Goal: Download file/media

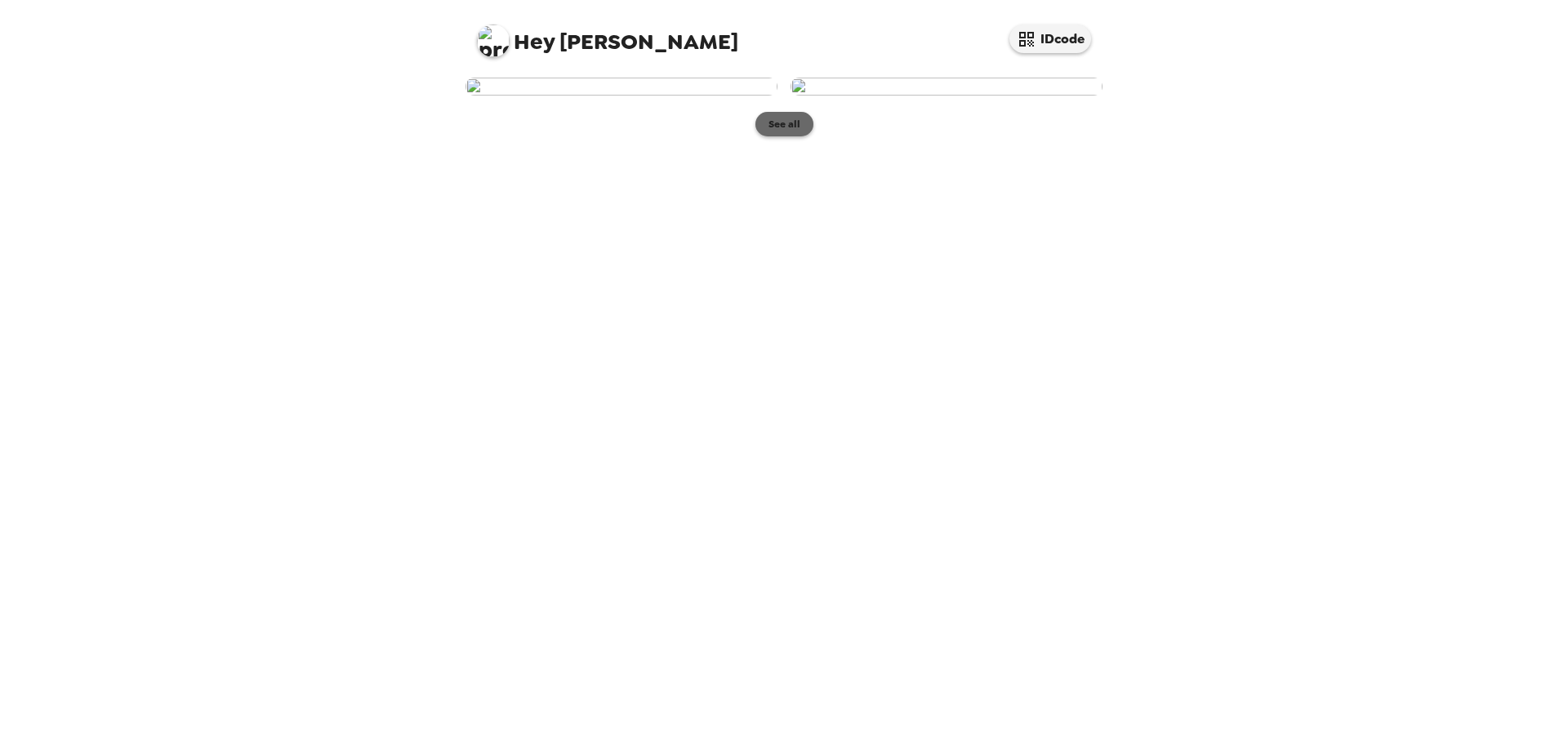
click at [775, 137] on button "See all" at bounding box center [784, 124] width 58 height 25
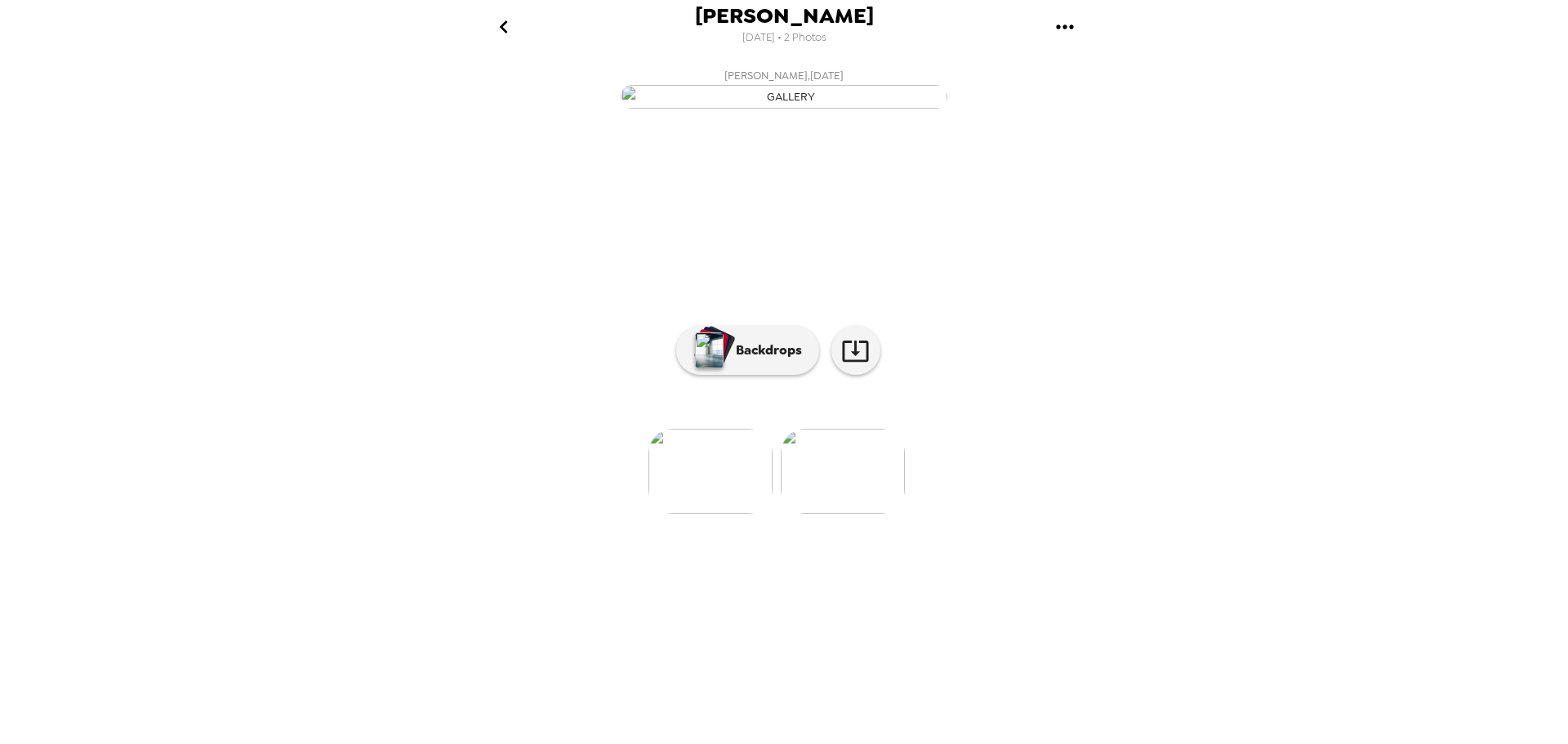
scroll to position [0, 132]
click at [1068, 28] on icon "gallery menu" at bounding box center [1065, 27] width 26 height 26
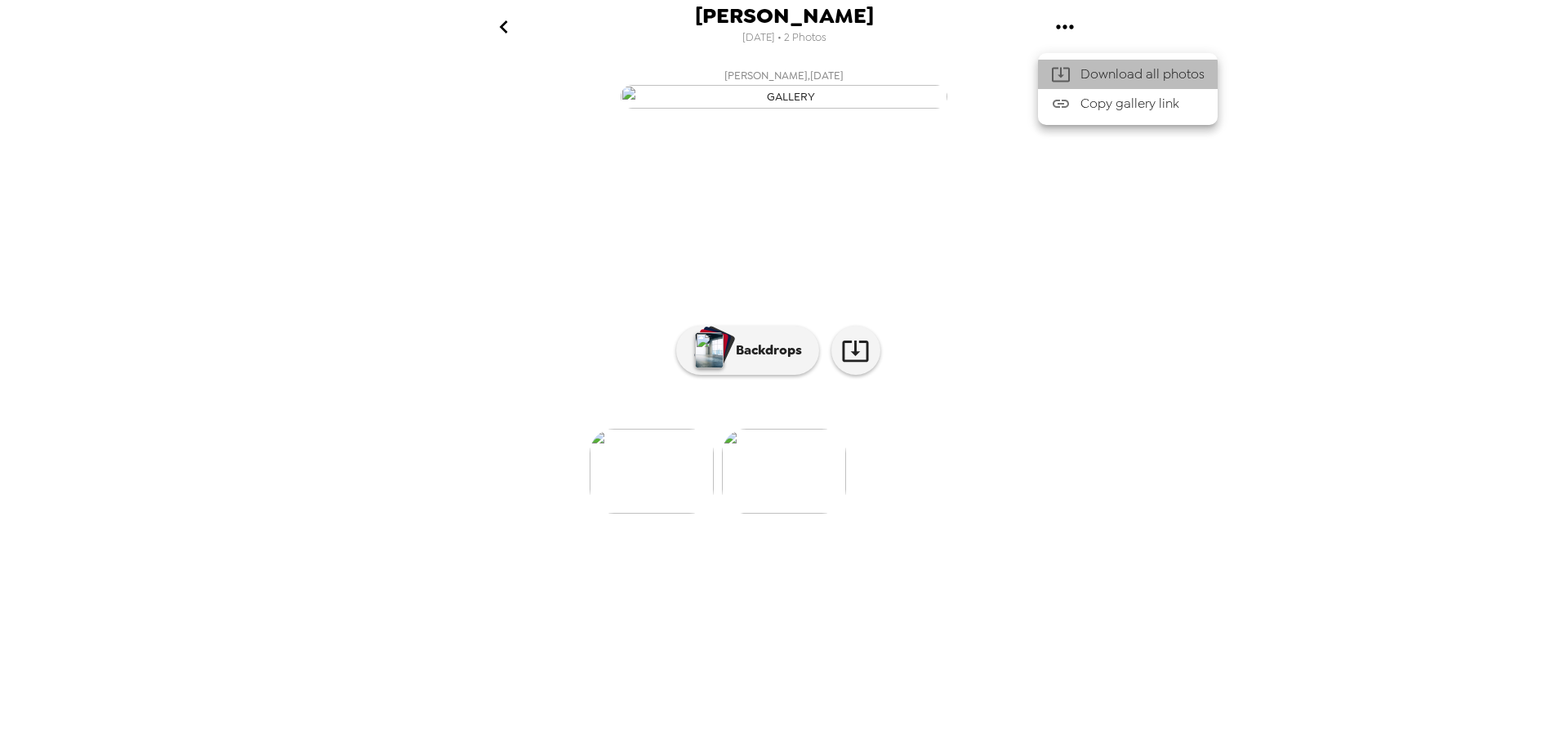
click at [1113, 69] on span "Download all photos" at bounding box center [1143, 74] width 124 height 20
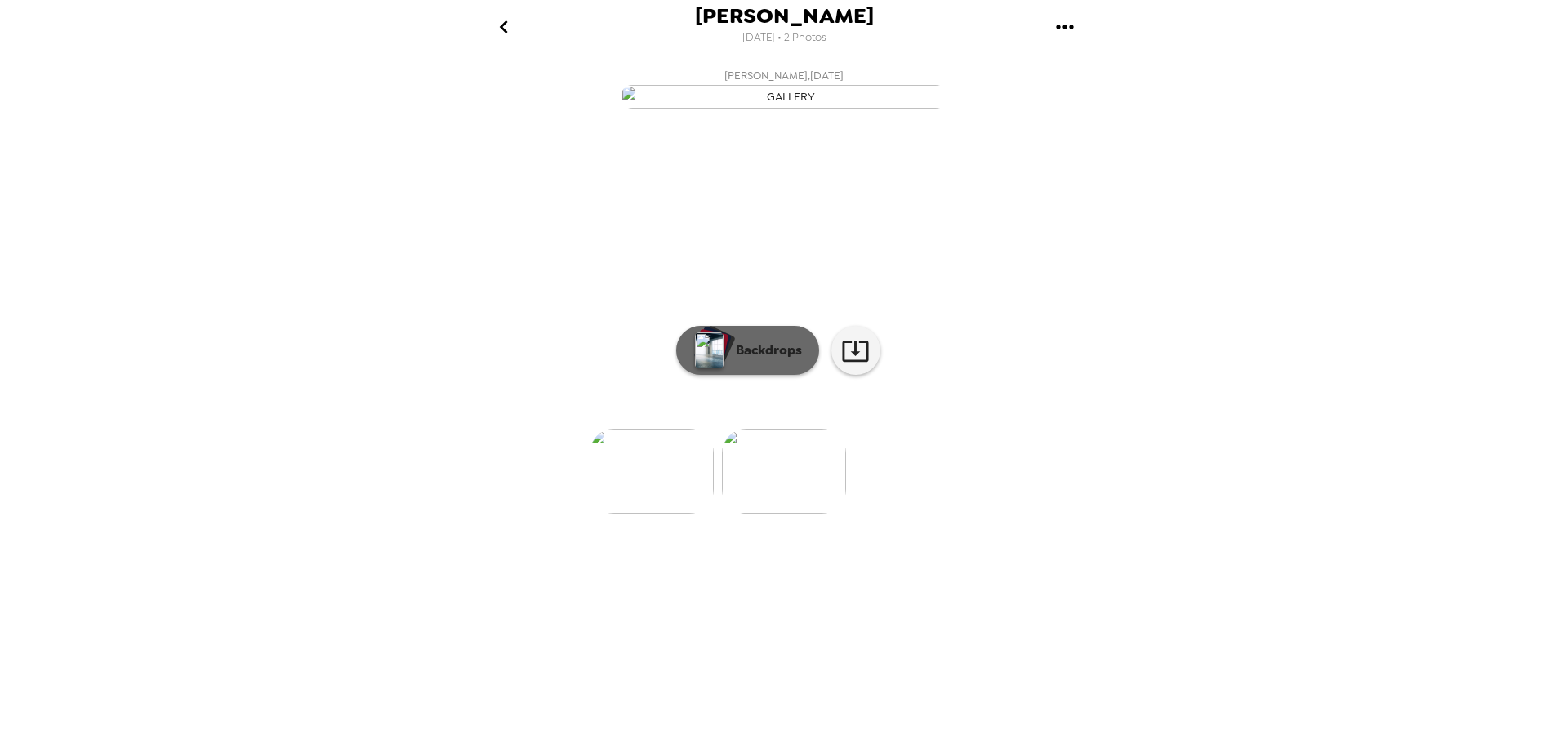
click at [746, 360] on p "Backdrops" at bounding box center [765, 351] width 74 height 20
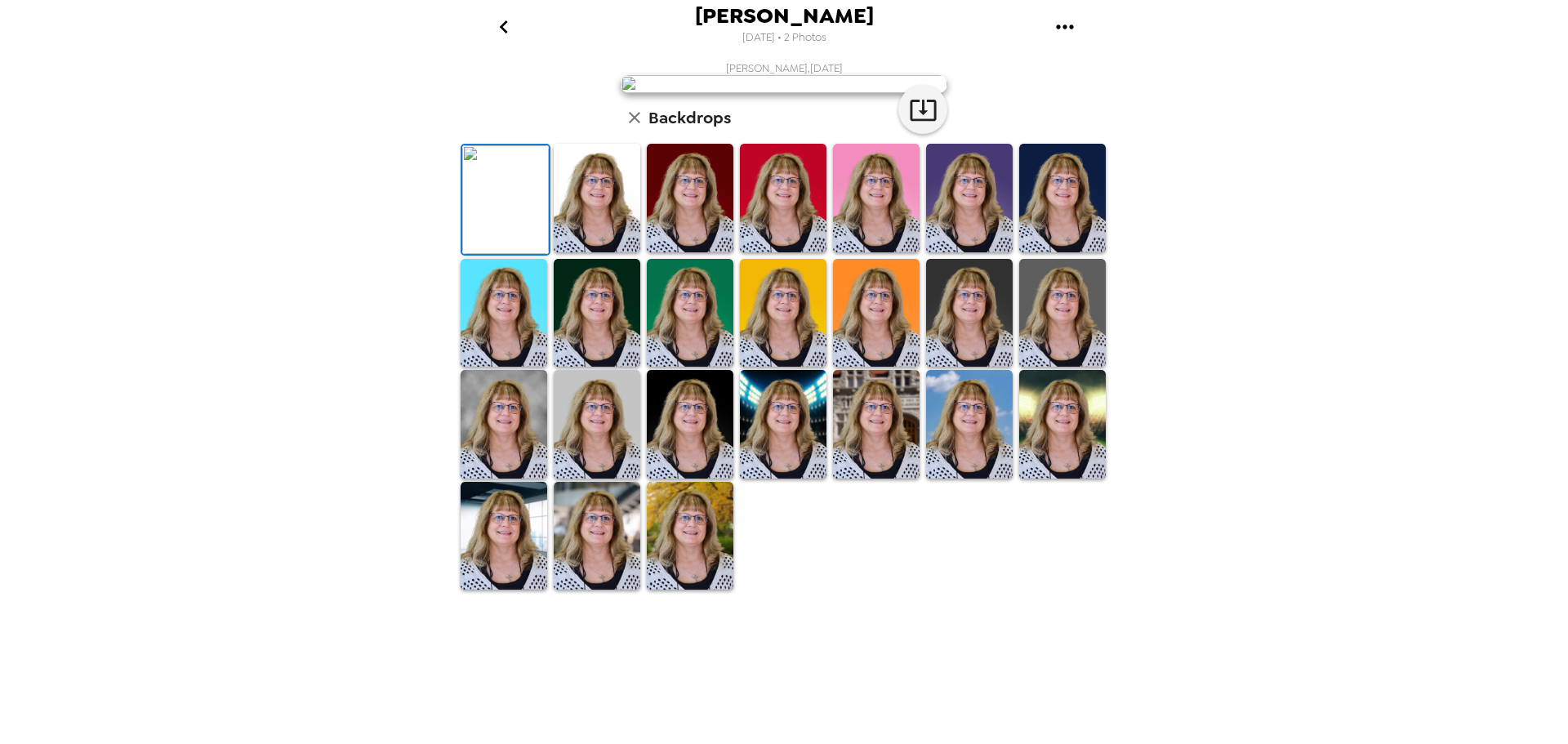
click at [587, 252] on img at bounding box center [597, 198] width 87 height 108
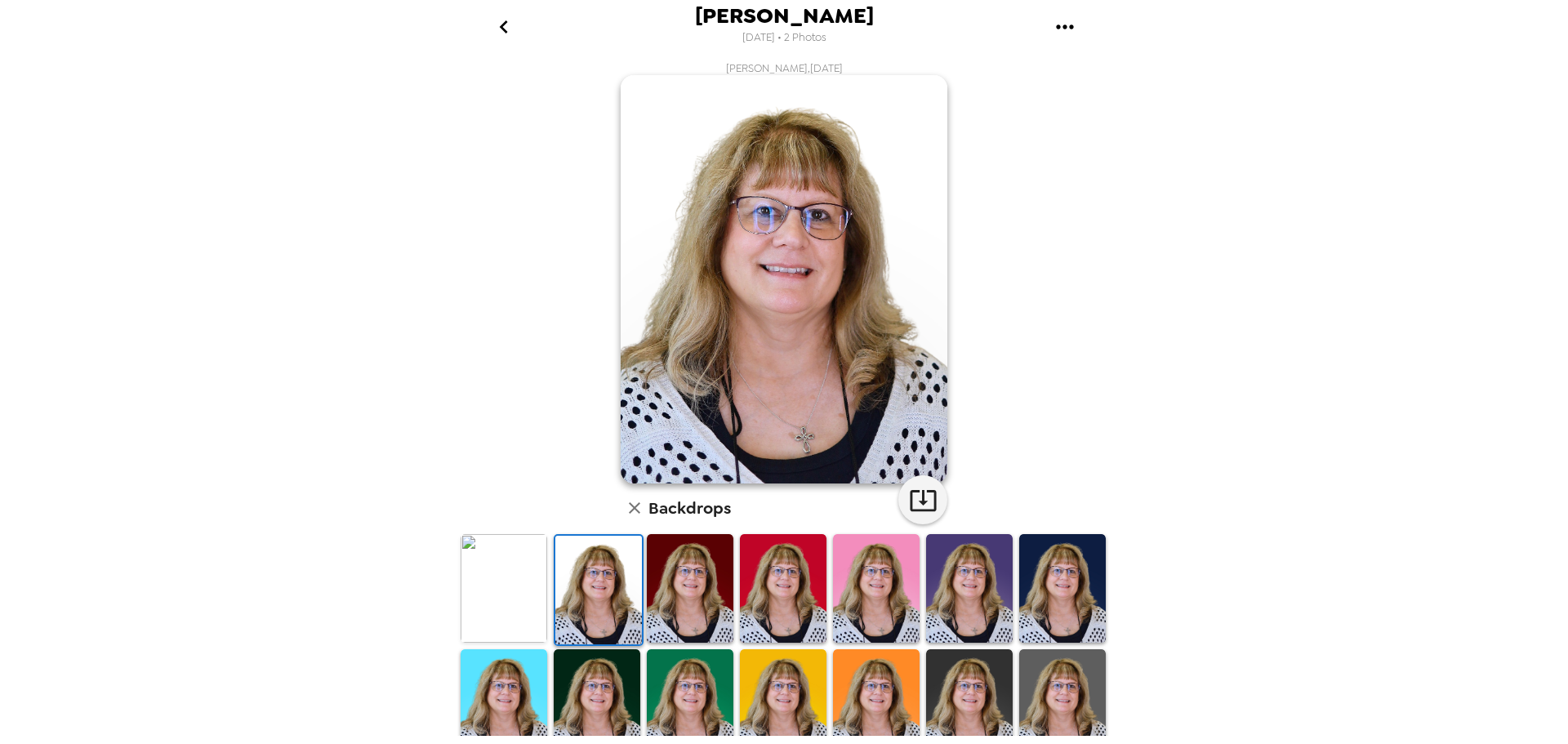
click at [681, 605] on img at bounding box center [690, 588] width 87 height 108
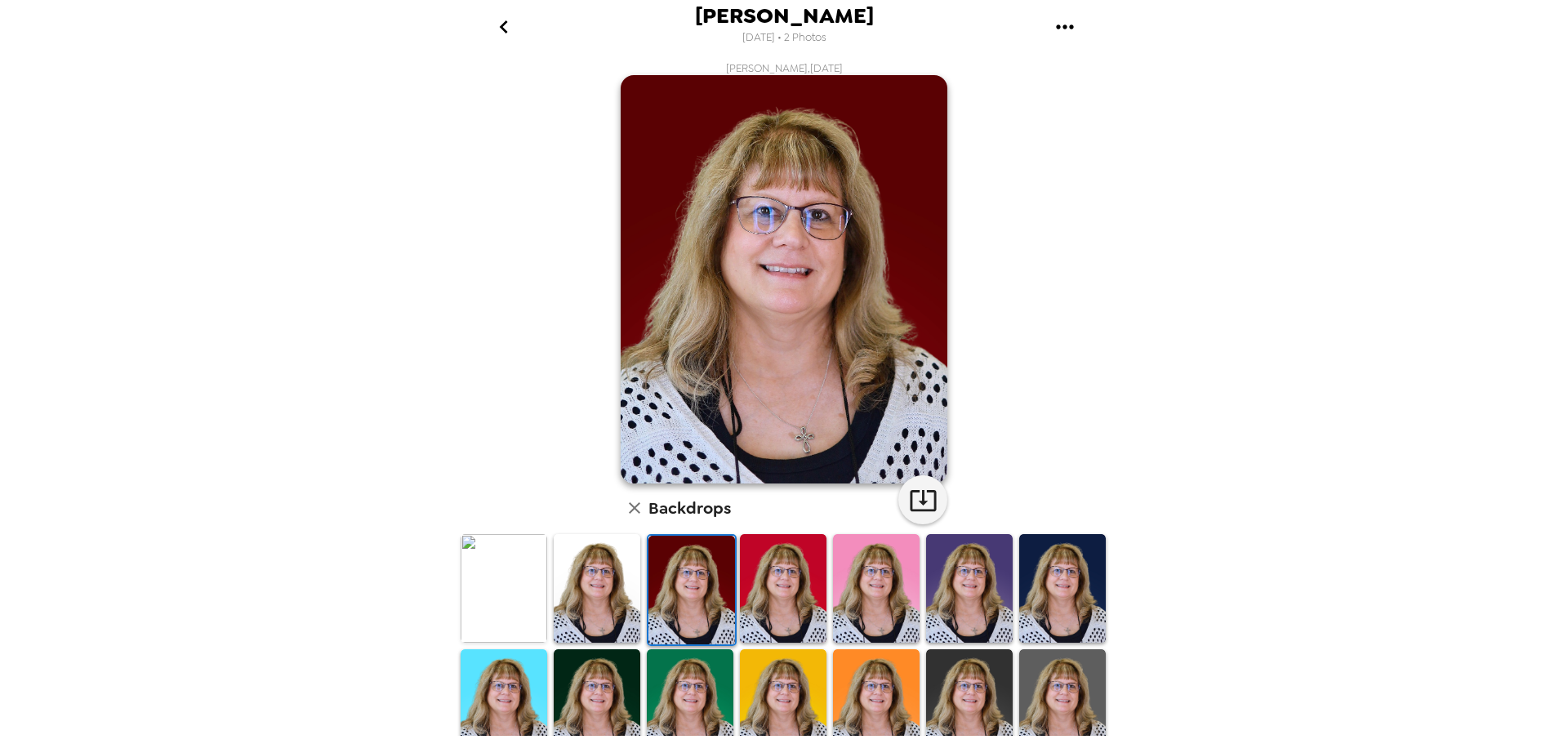
click at [794, 603] on img at bounding box center [783, 588] width 87 height 108
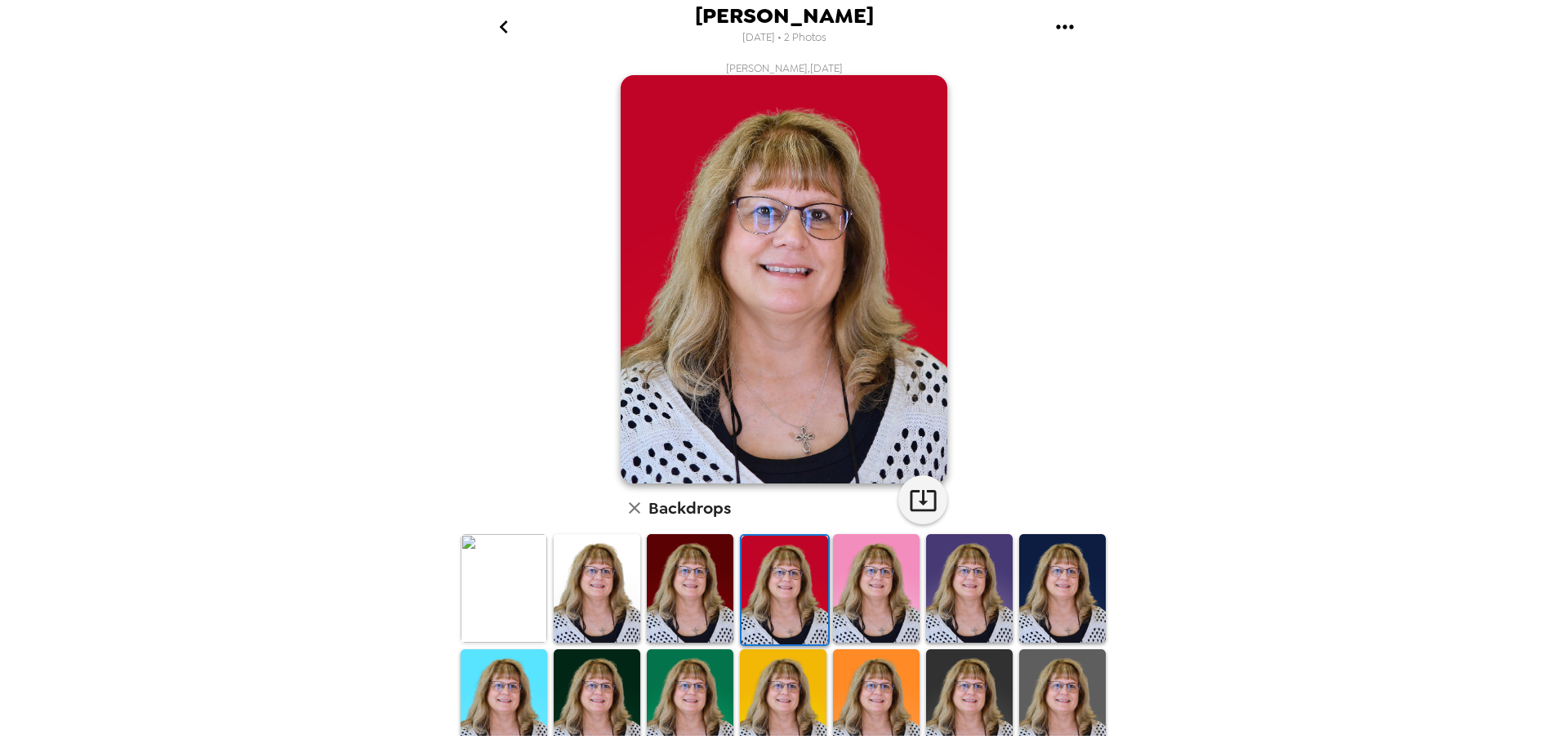
click at [861, 603] on img at bounding box center [876, 588] width 87 height 108
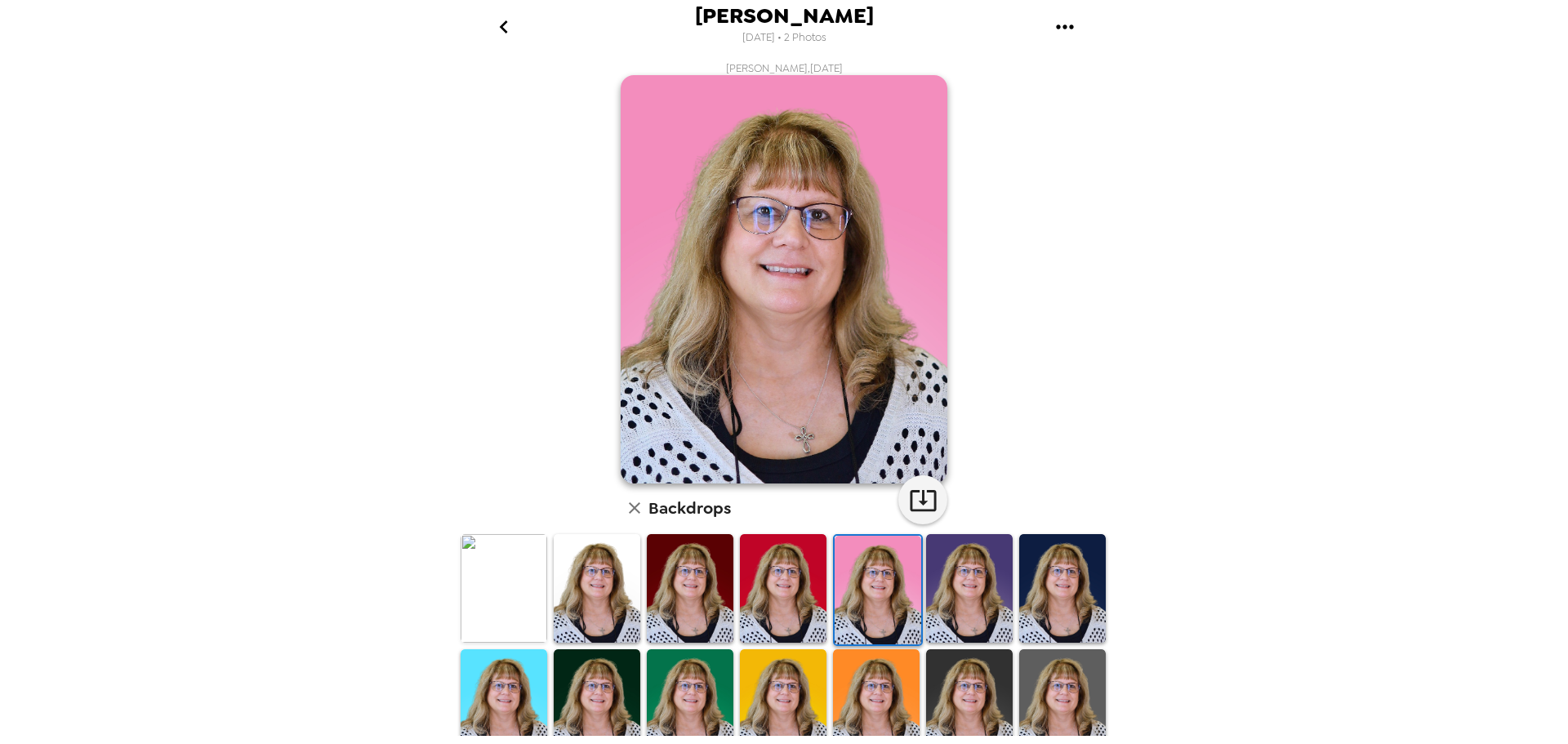
click at [965, 602] on img at bounding box center [969, 588] width 87 height 108
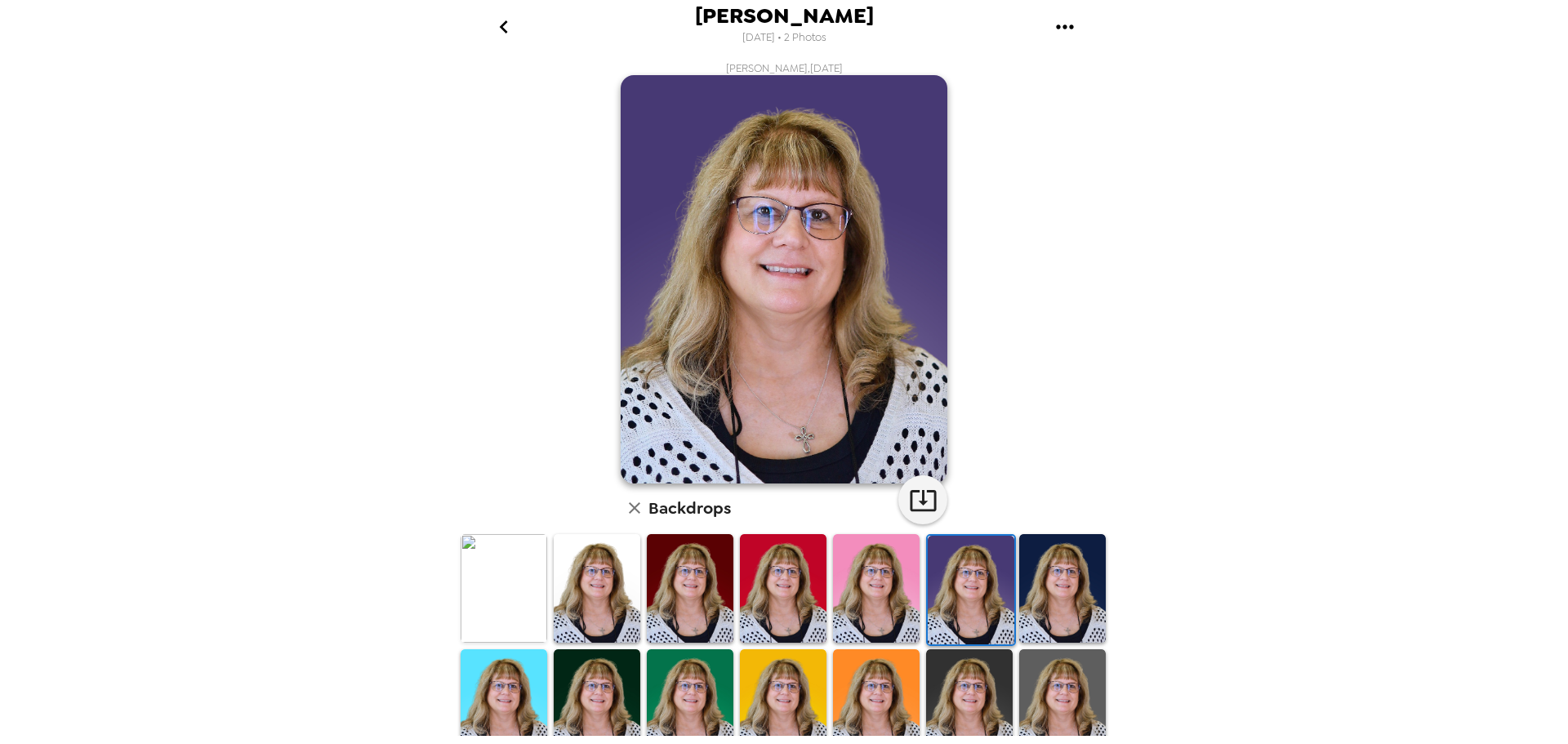
click at [1058, 597] on img at bounding box center [1062, 588] width 87 height 108
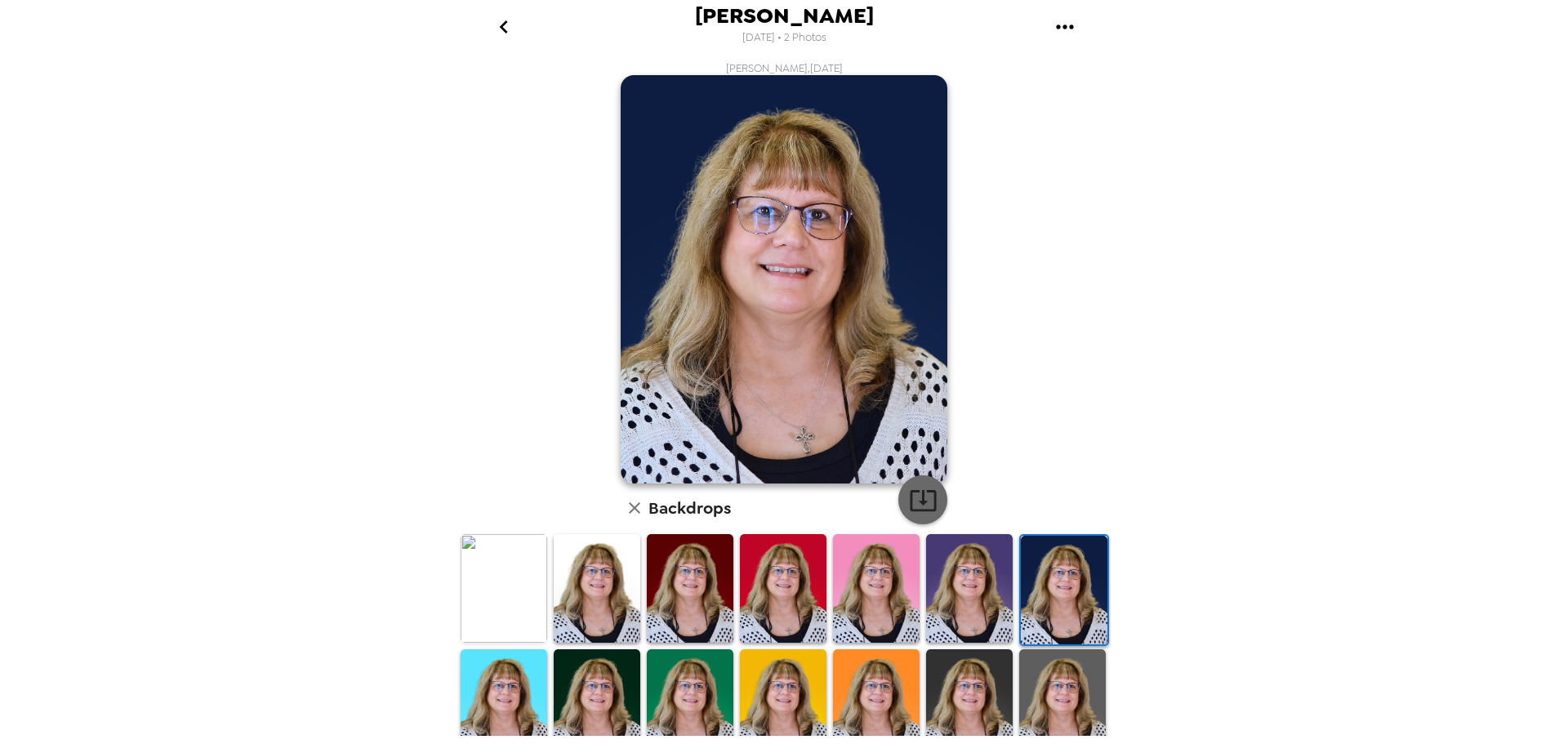
click at [911, 502] on icon "button" at bounding box center [923, 500] width 29 height 29
click at [922, 501] on icon "button" at bounding box center [923, 500] width 29 height 29
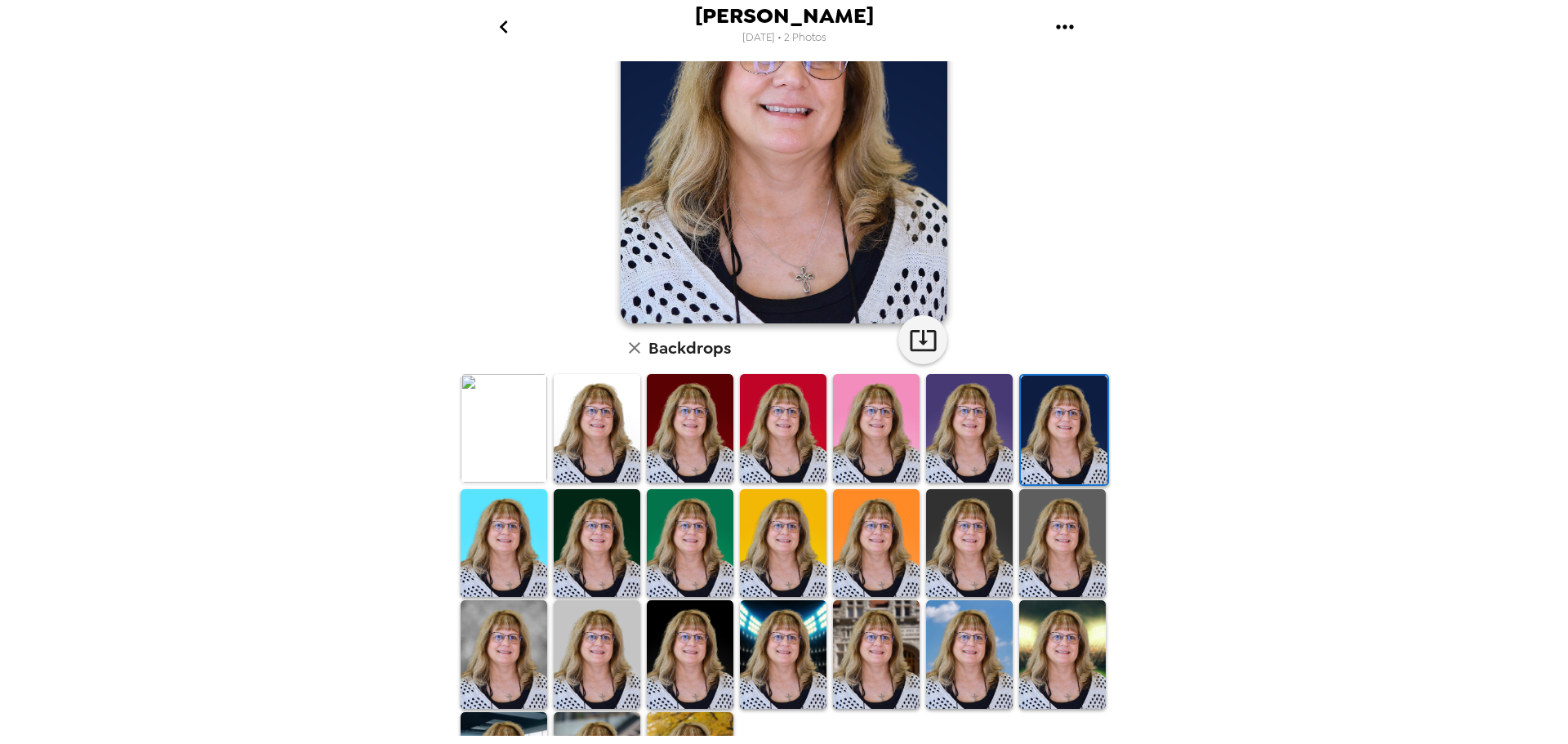
scroll to position [237, 0]
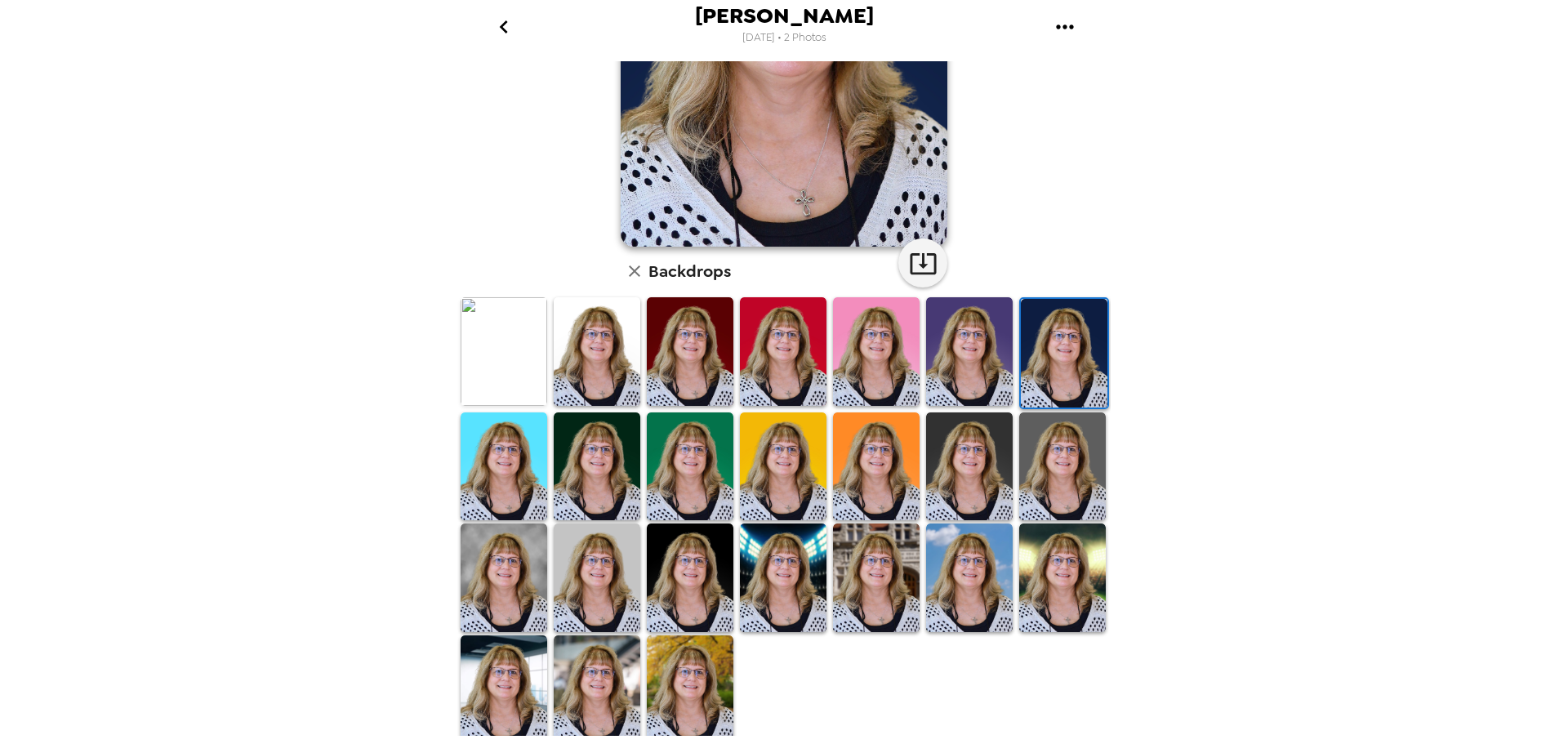
click at [506, 663] on img at bounding box center [504, 689] width 87 height 108
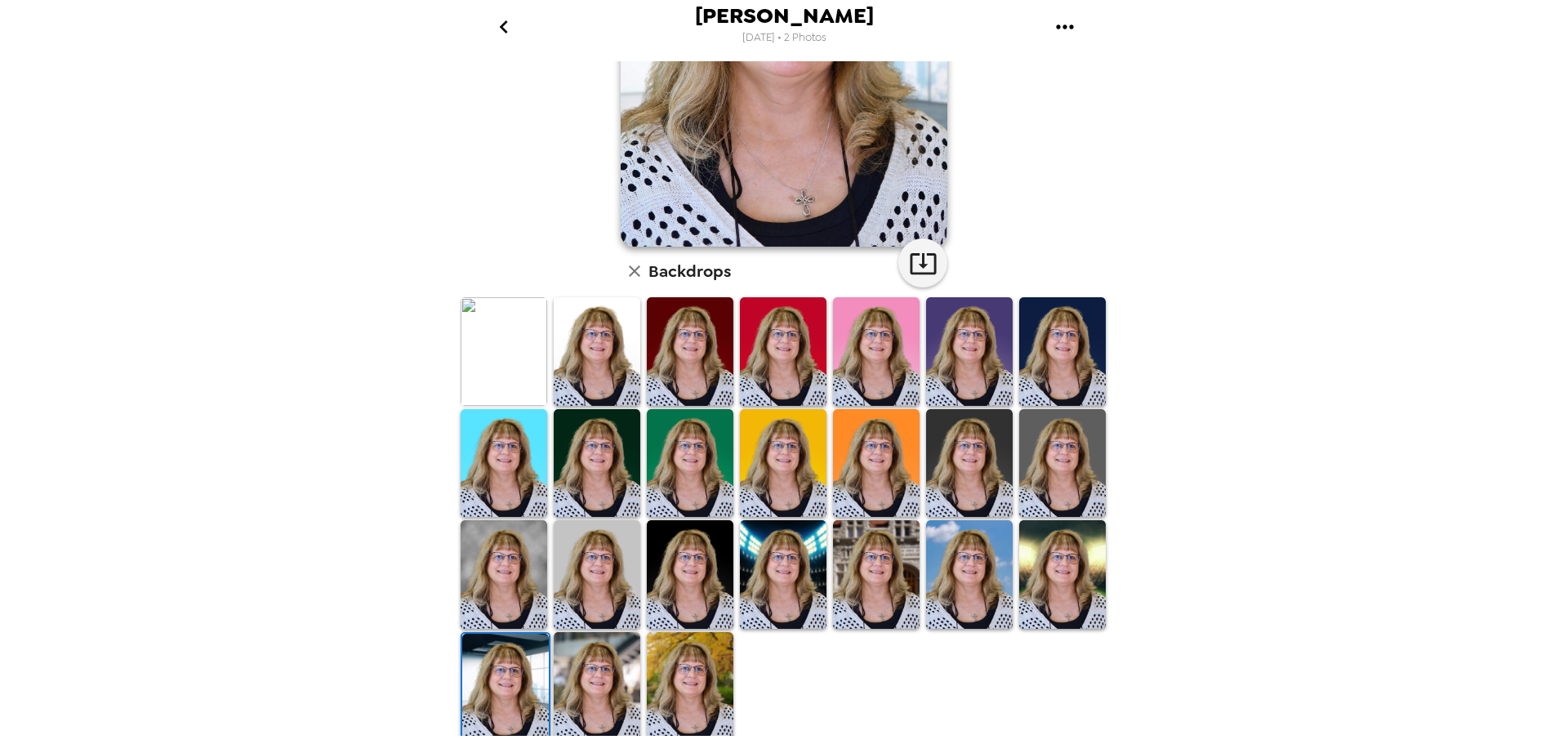
click at [606, 687] on img at bounding box center [597, 686] width 87 height 108
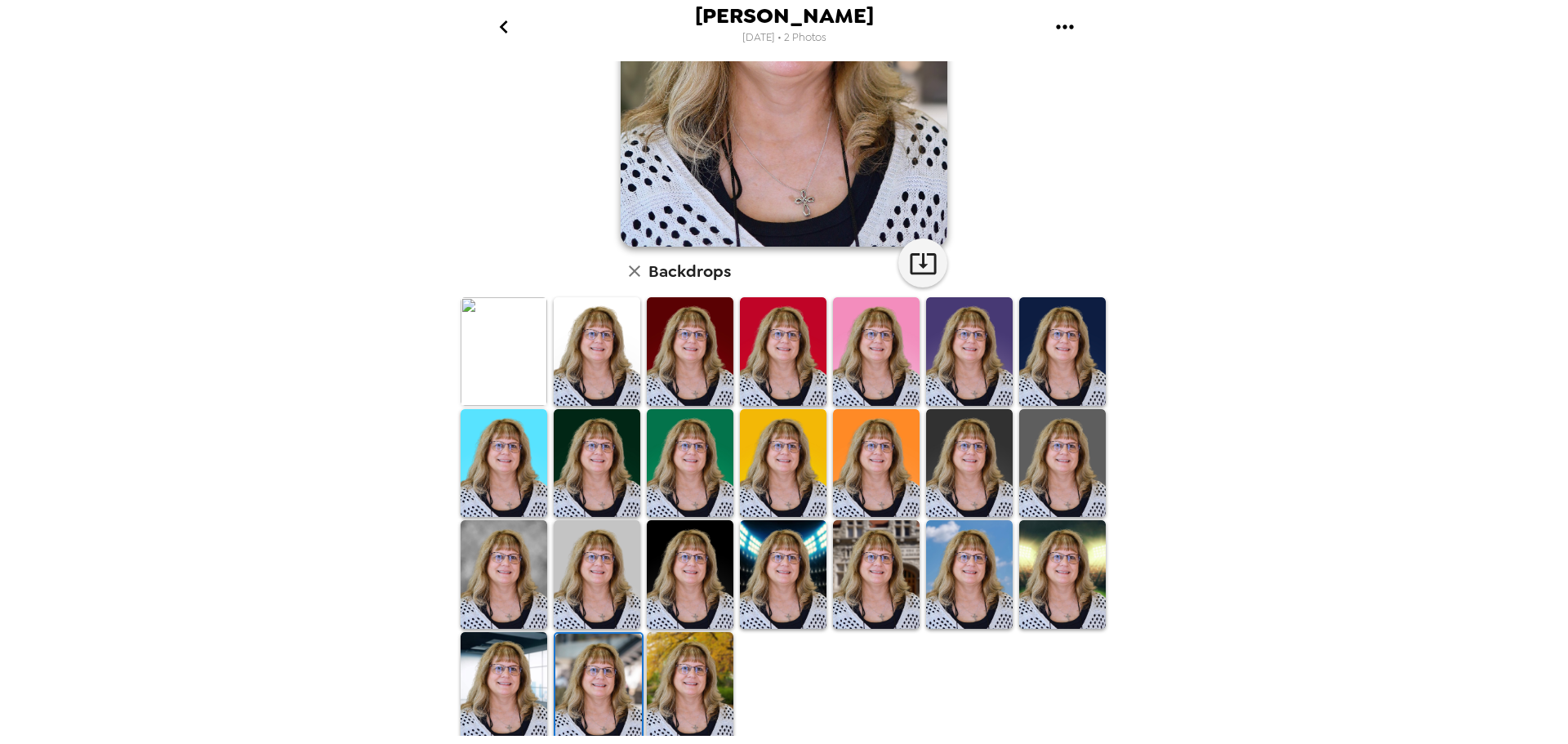
click at [690, 695] on img at bounding box center [690, 686] width 87 height 108
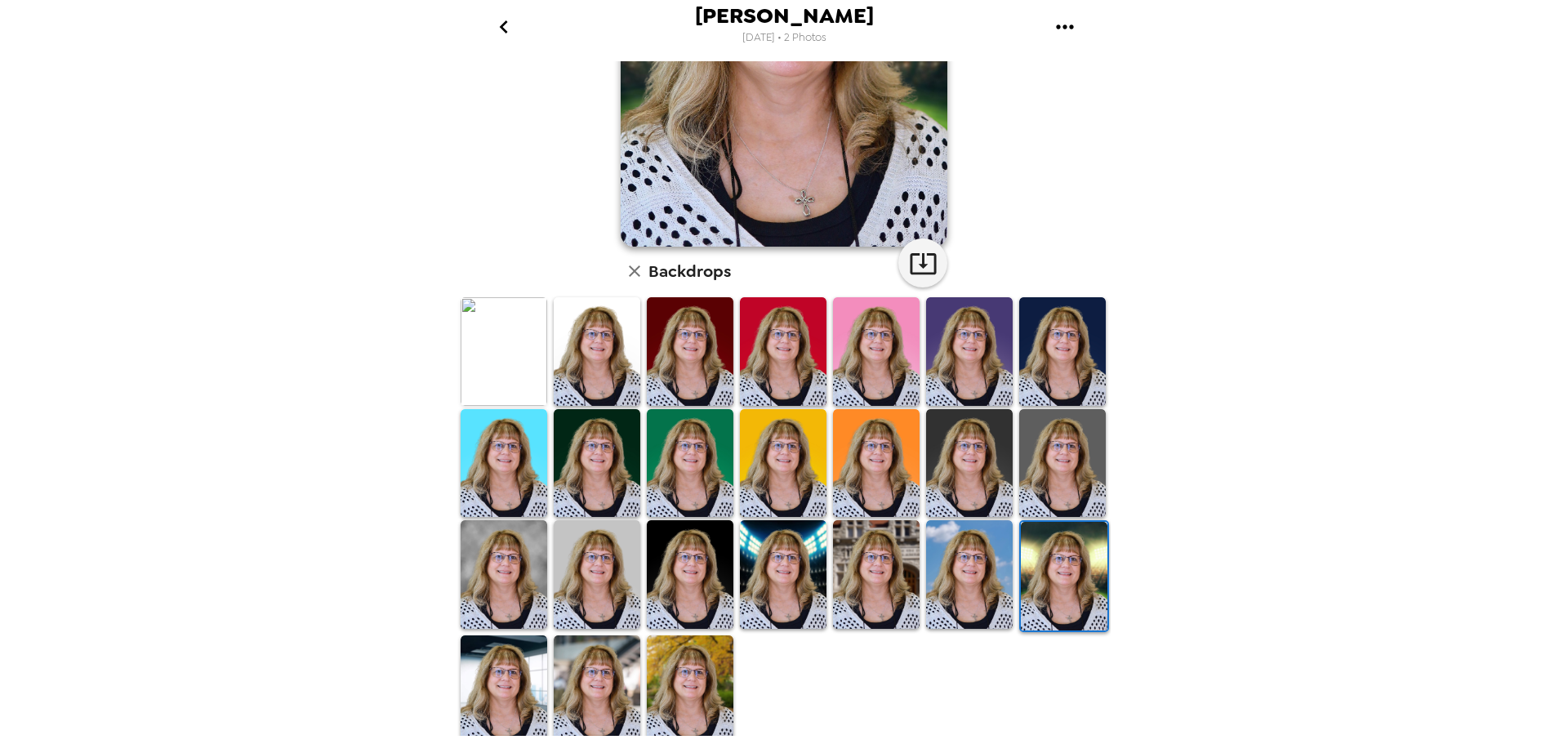
click at [980, 579] on img at bounding box center [969, 574] width 87 height 108
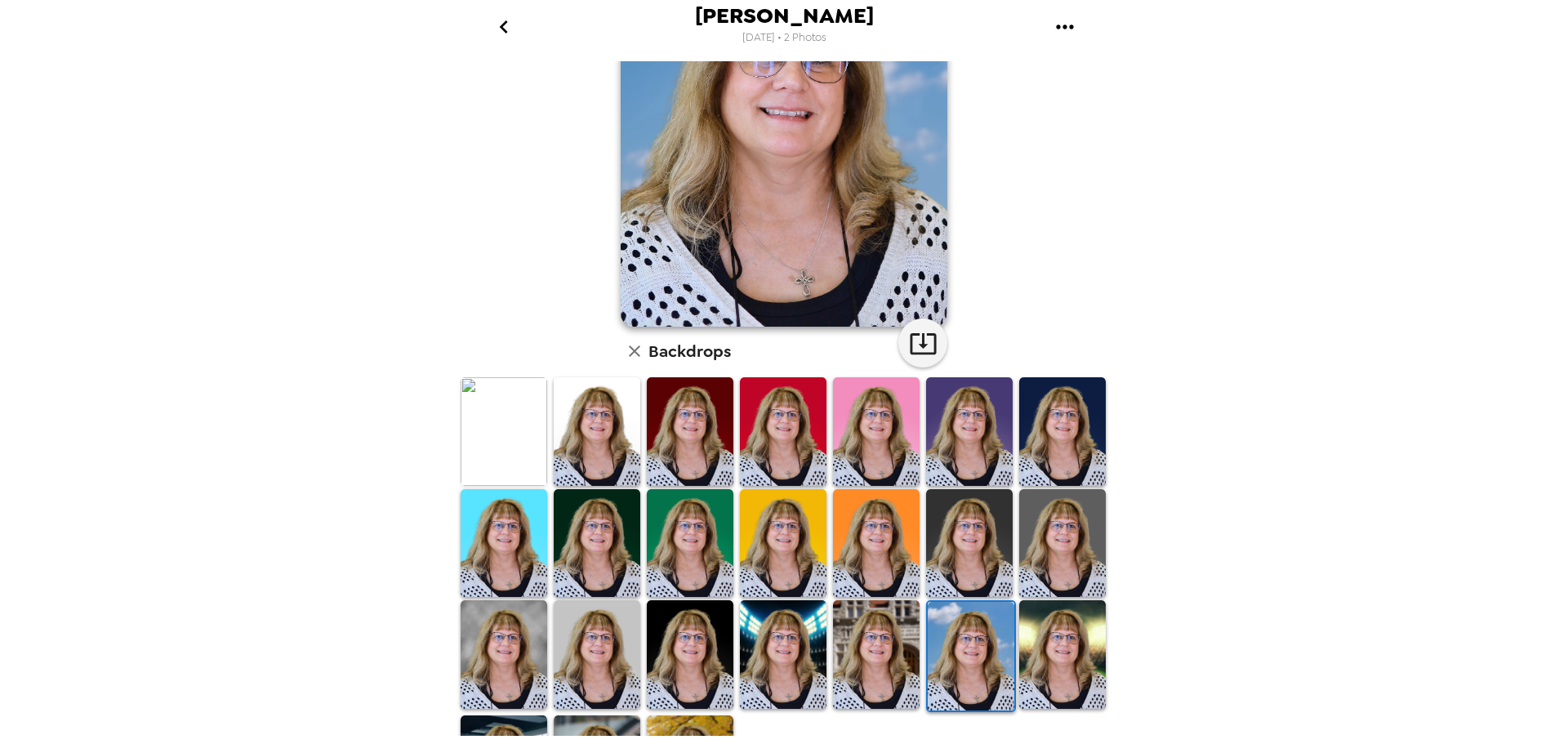
scroll to position [163, 0]
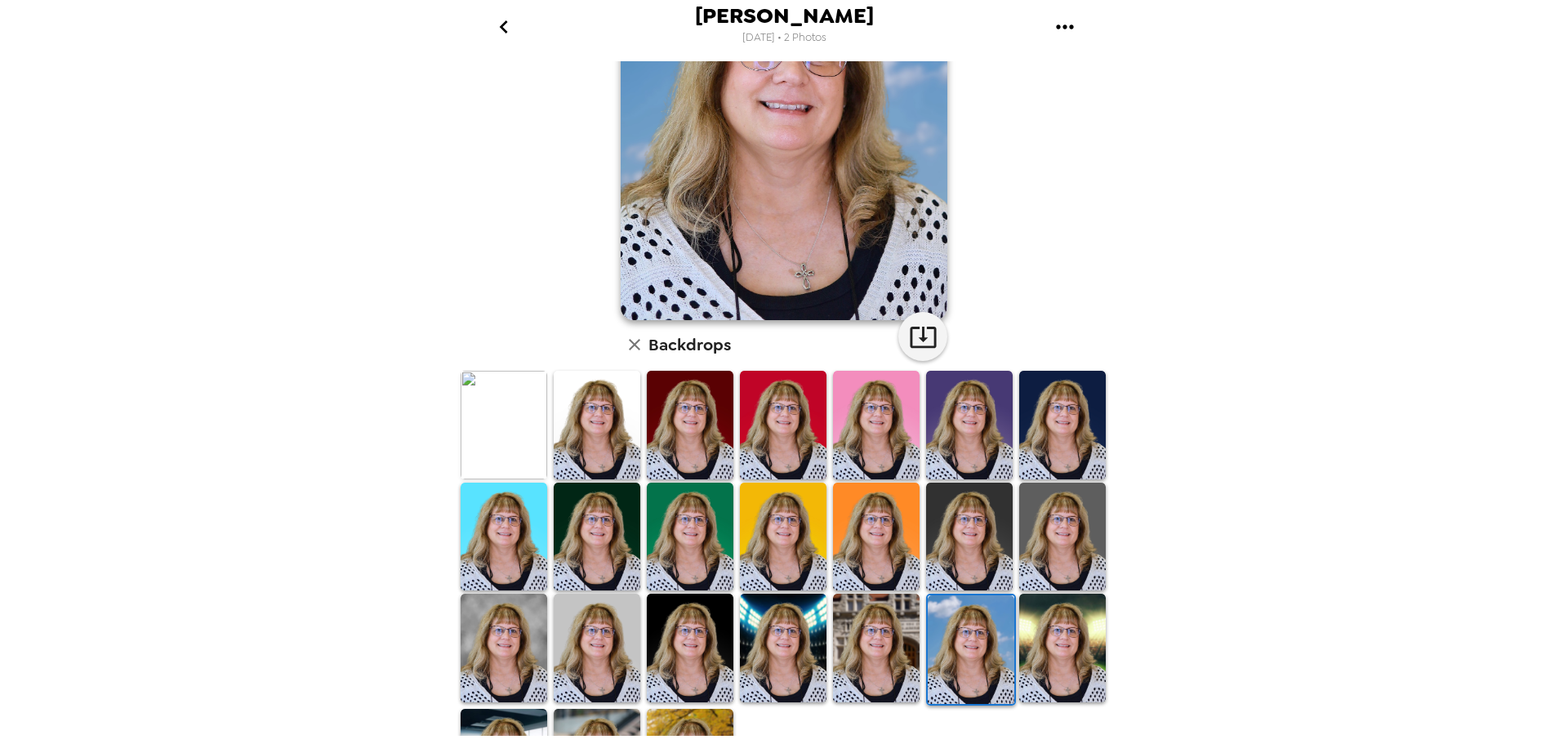
click at [875, 655] on img at bounding box center [876, 648] width 87 height 108
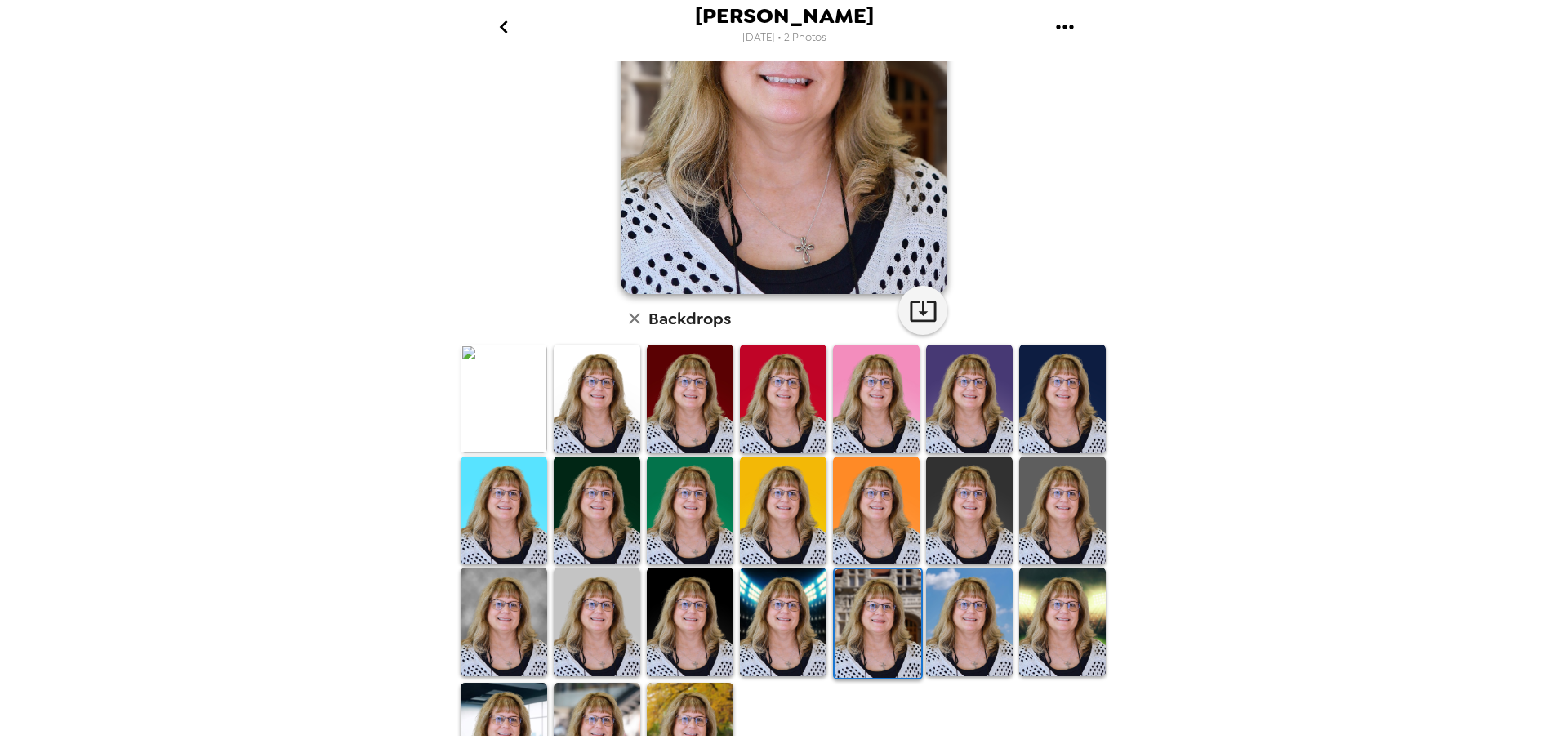
scroll to position [237, 0]
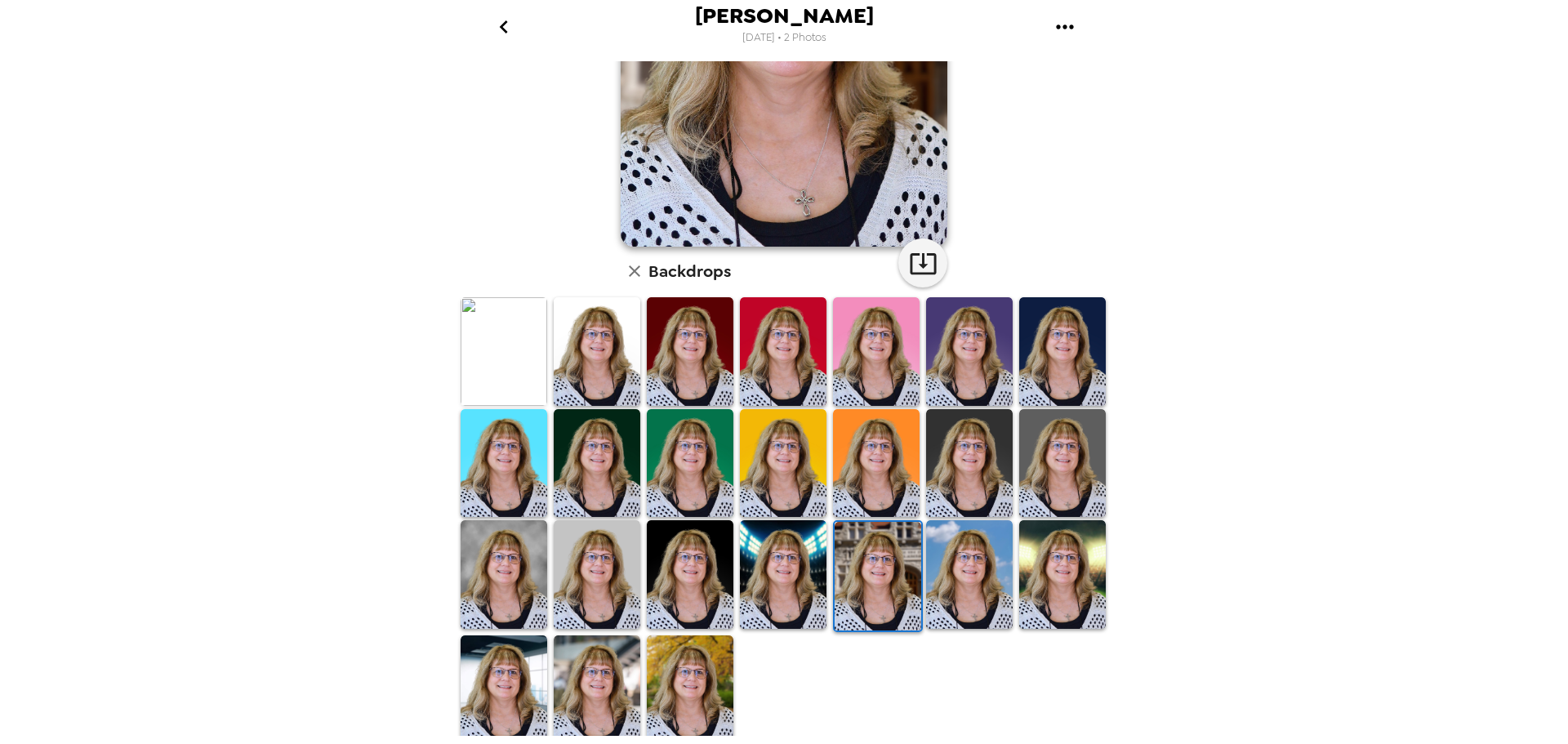
click at [779, 553] on img at bounding box center [783, 574] width 87 height 108
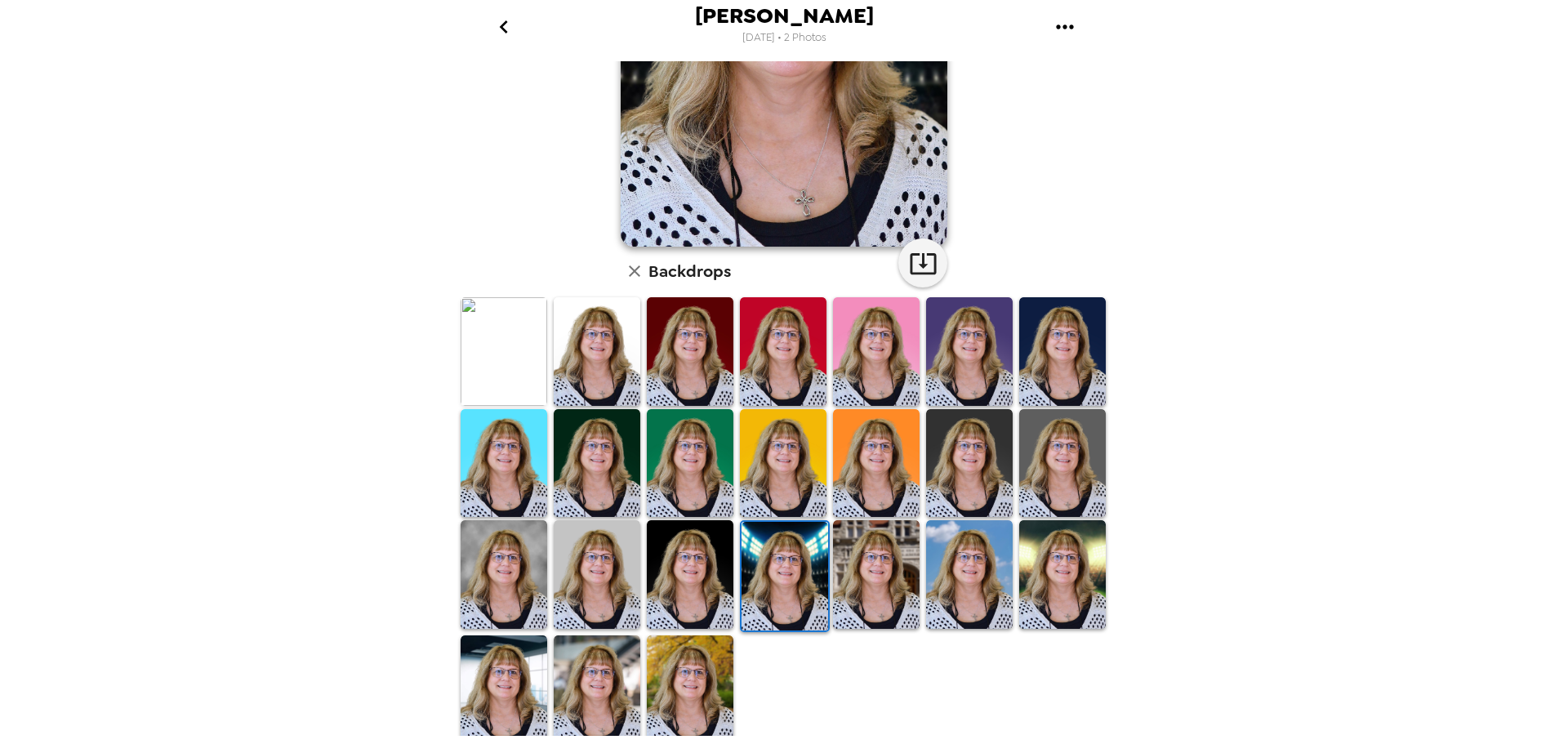
click at [698, 571] on img at bounding box center [690, 574] width 87 height 108
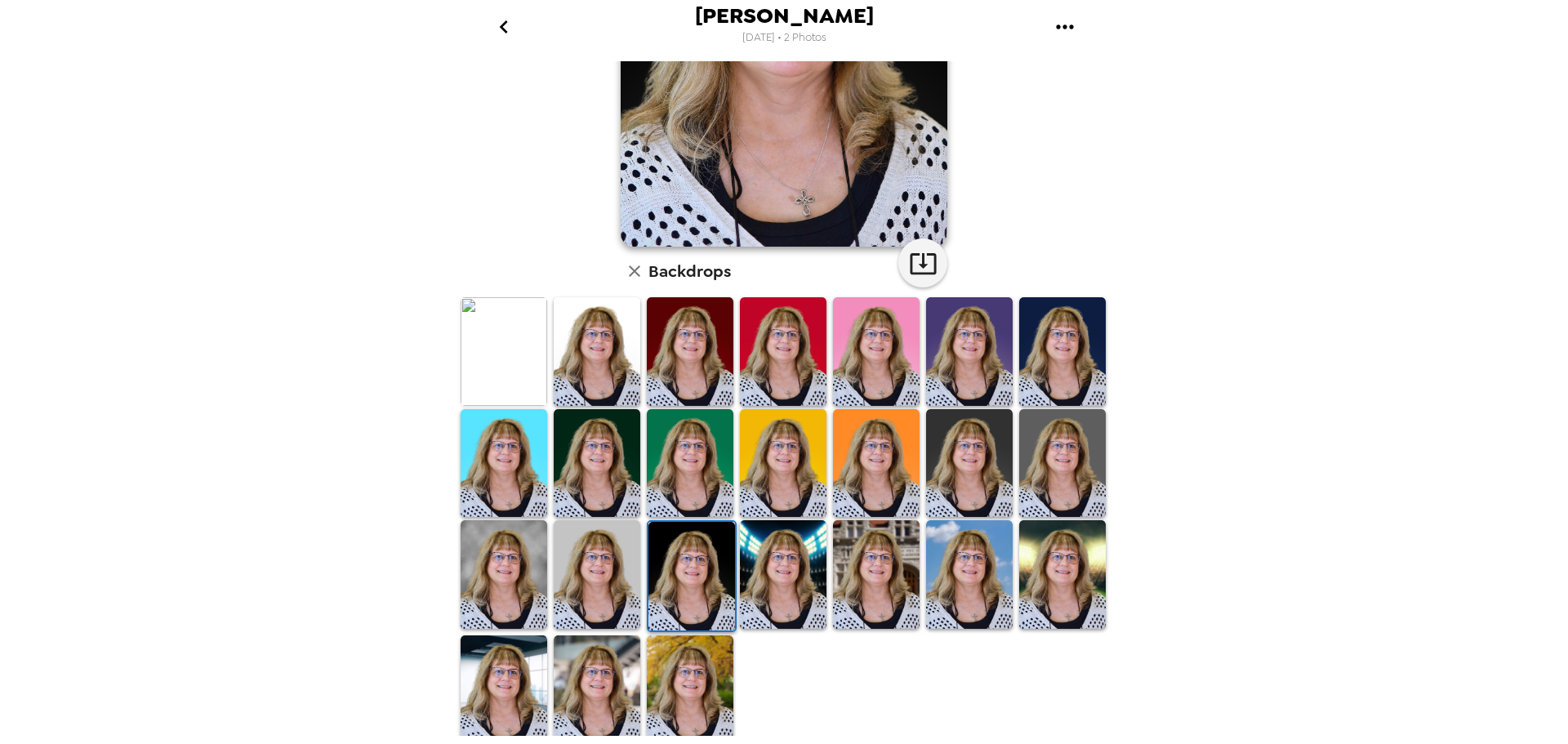
click at [511, 565] on img at bounding box center [504, 574] width 87 height 108
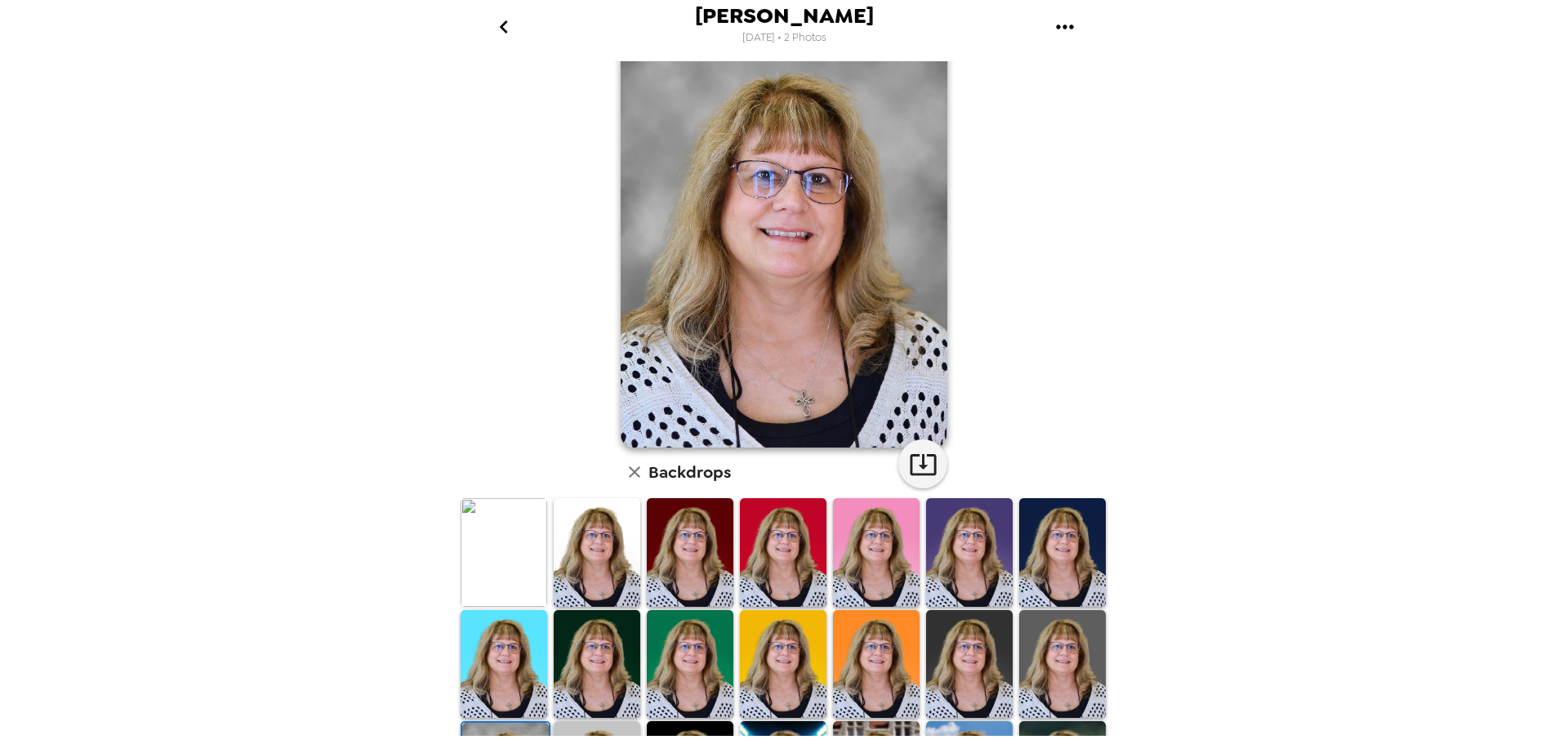
scroll to position [0, 0]
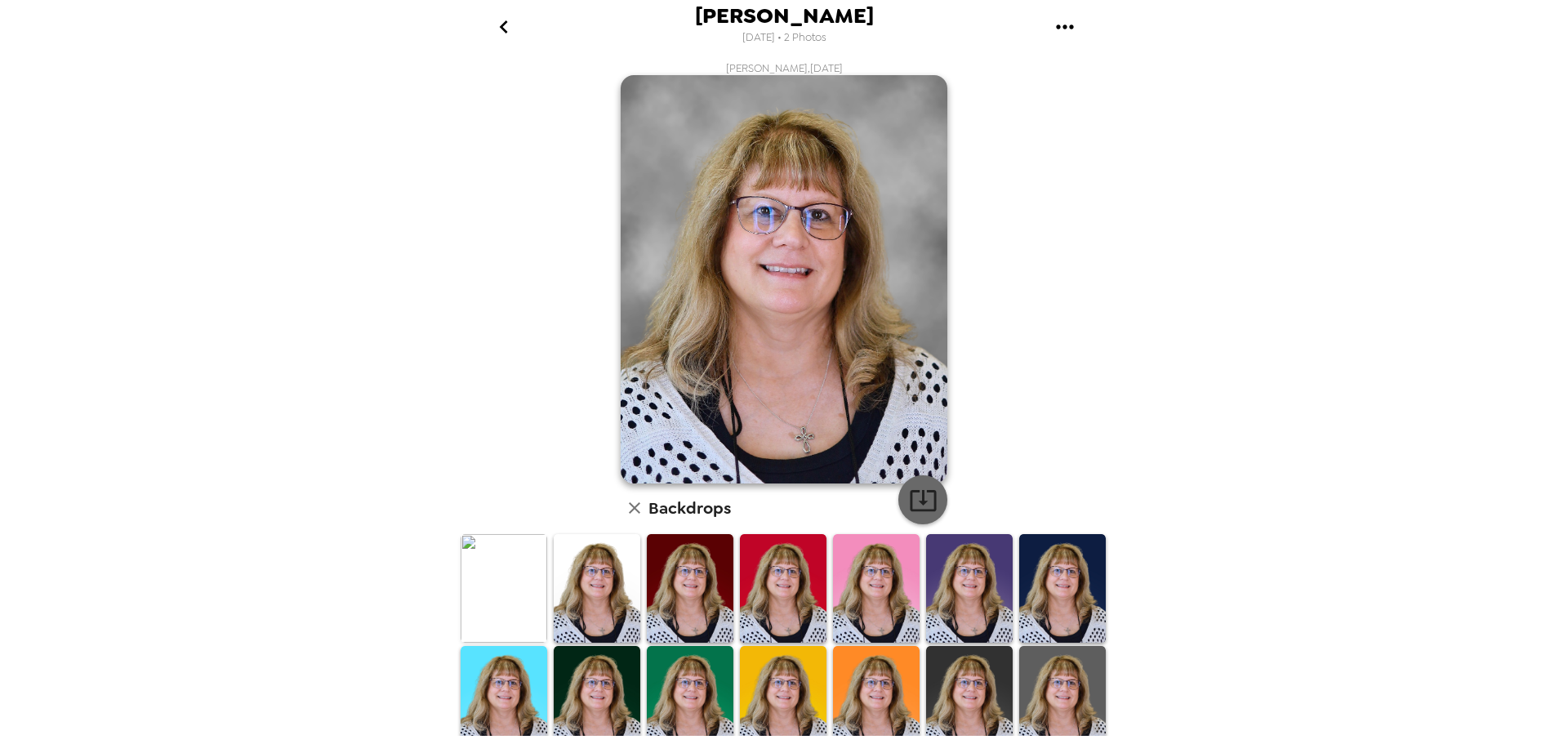
click at [909, 504] on icon "button" at bounding box center [923, 500] width 29 height 29
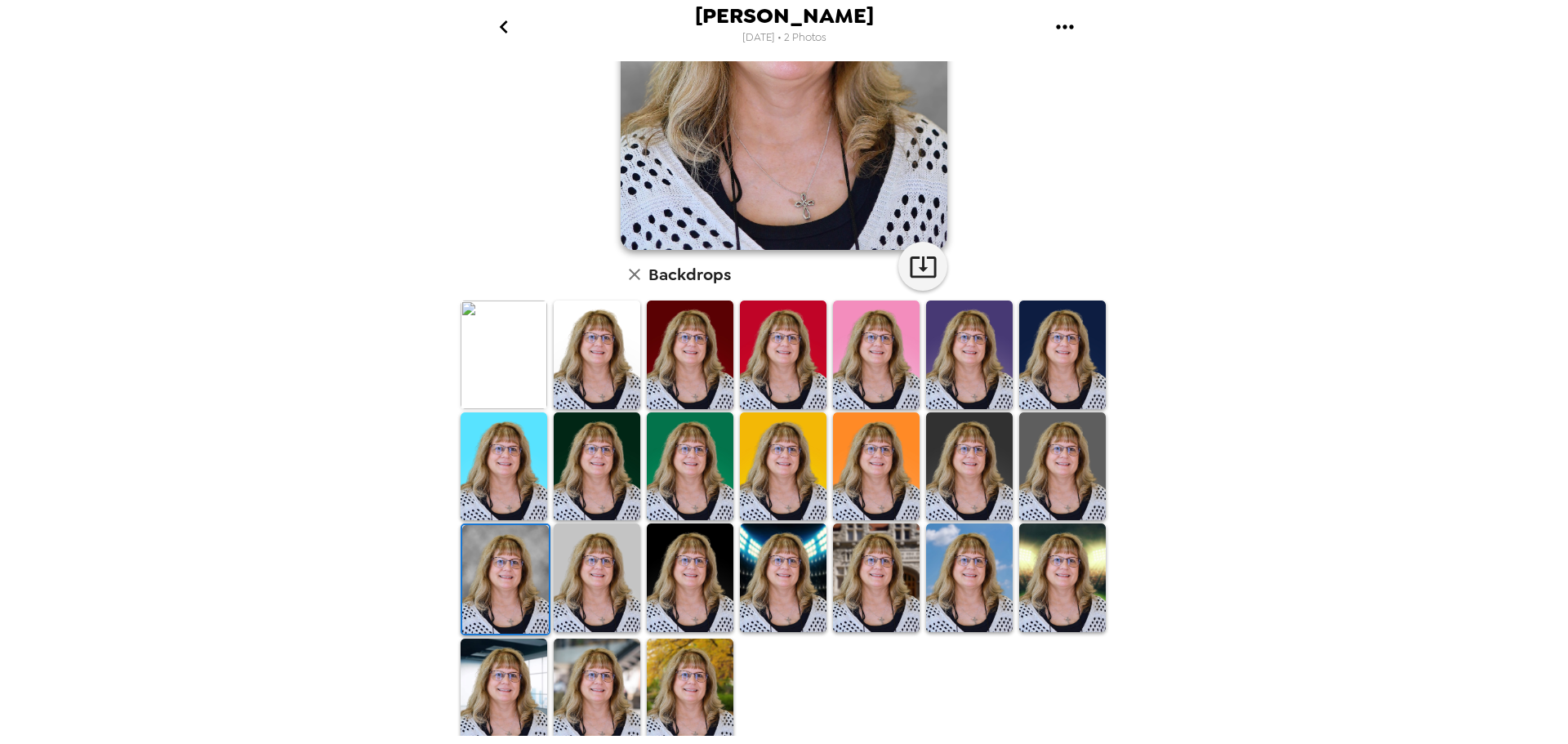
scroll to position [237, 0]
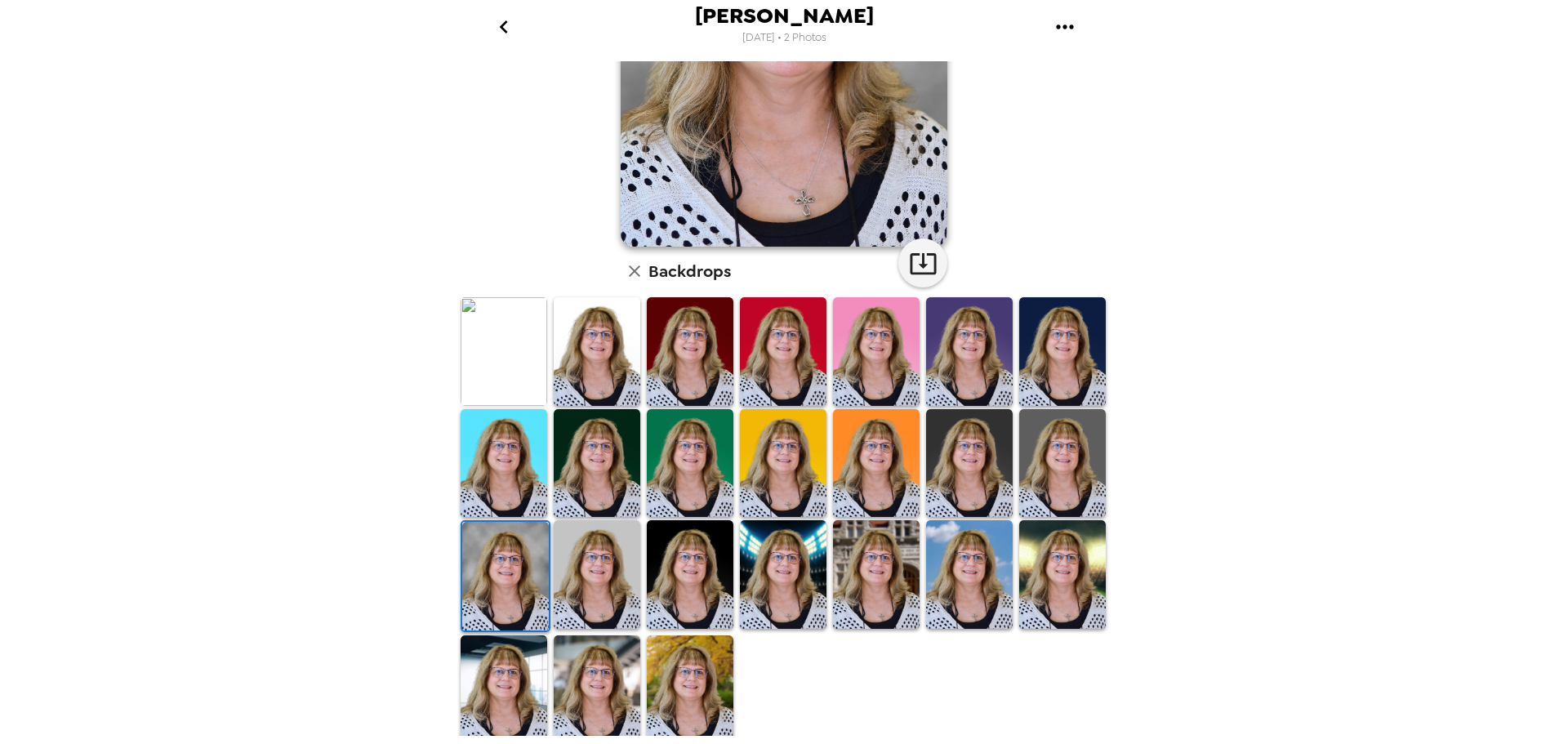
click at [952, 449] on img at bounding box center [969, 463] width 87 height 108
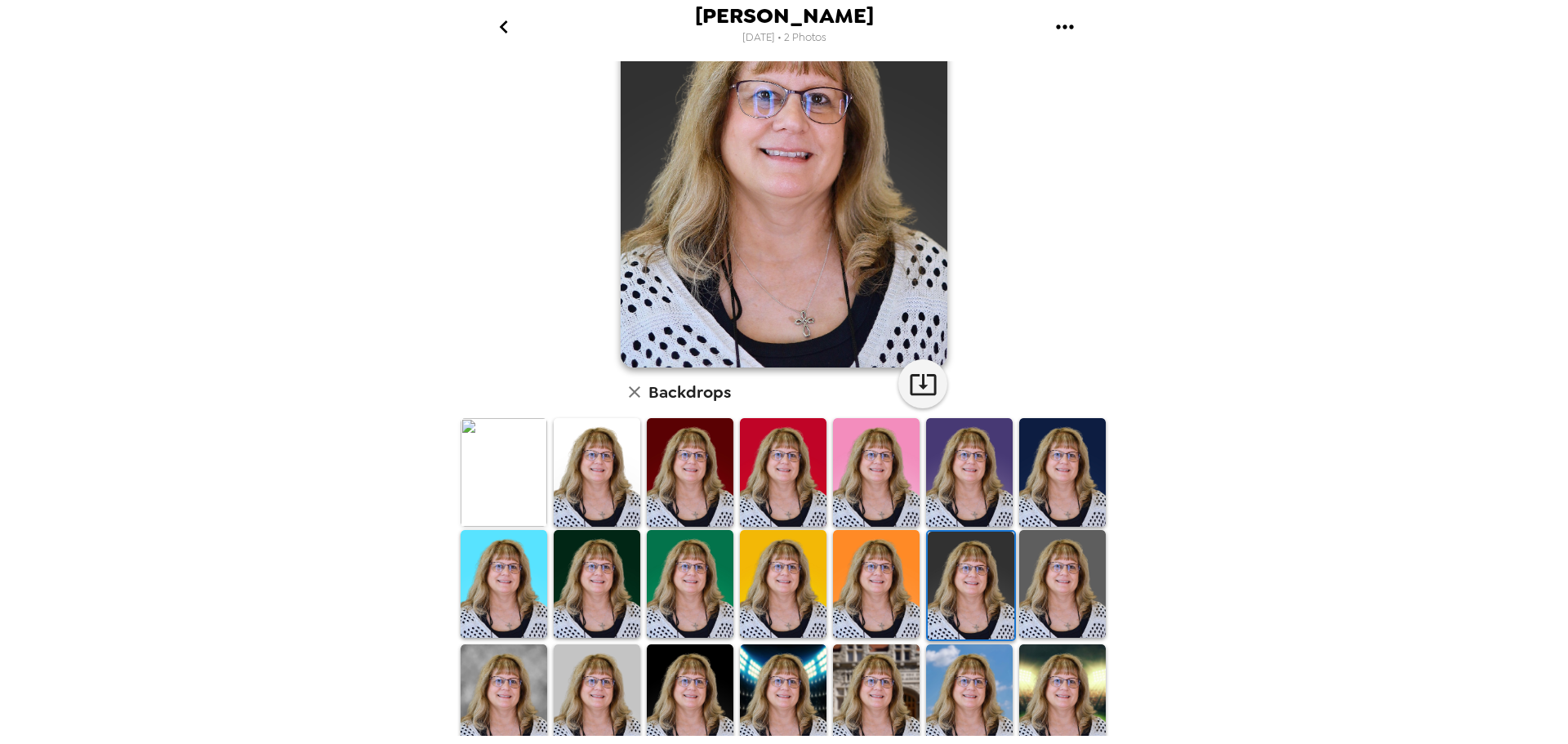
scroll to position [0, 0]
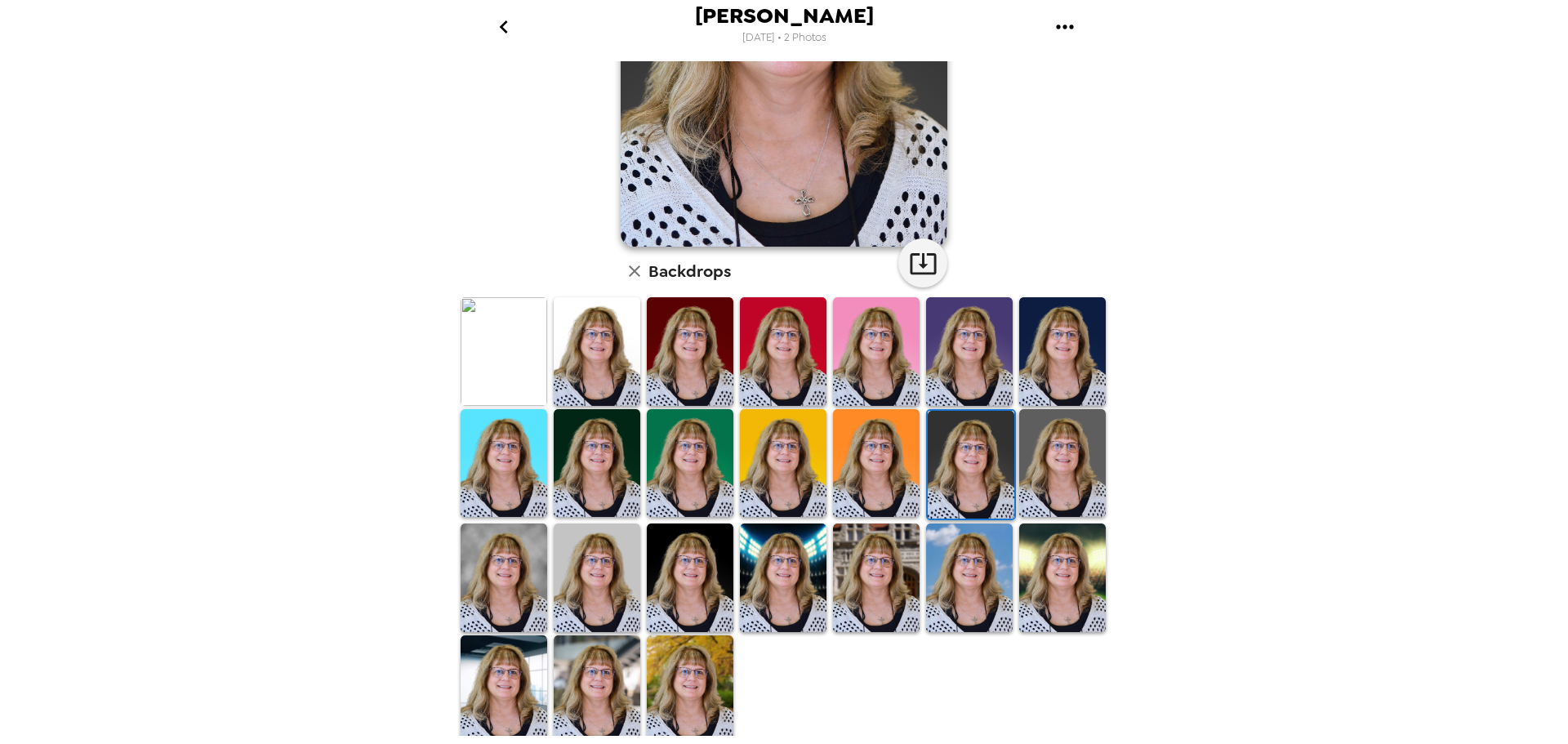
click at [1044, 450] on img at bounding box center [1062, 463] width 87 height 108
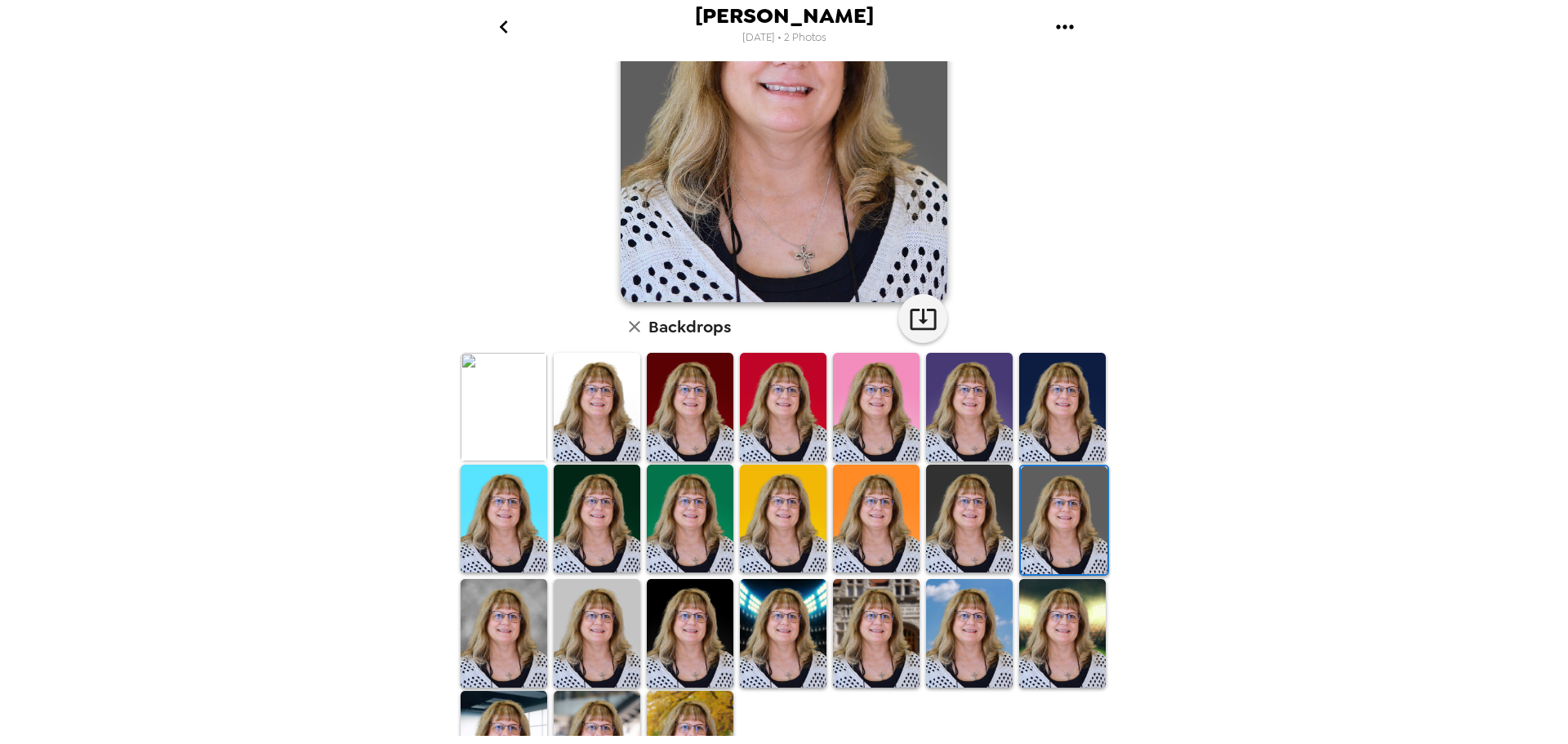
scroll to position [237, 0]
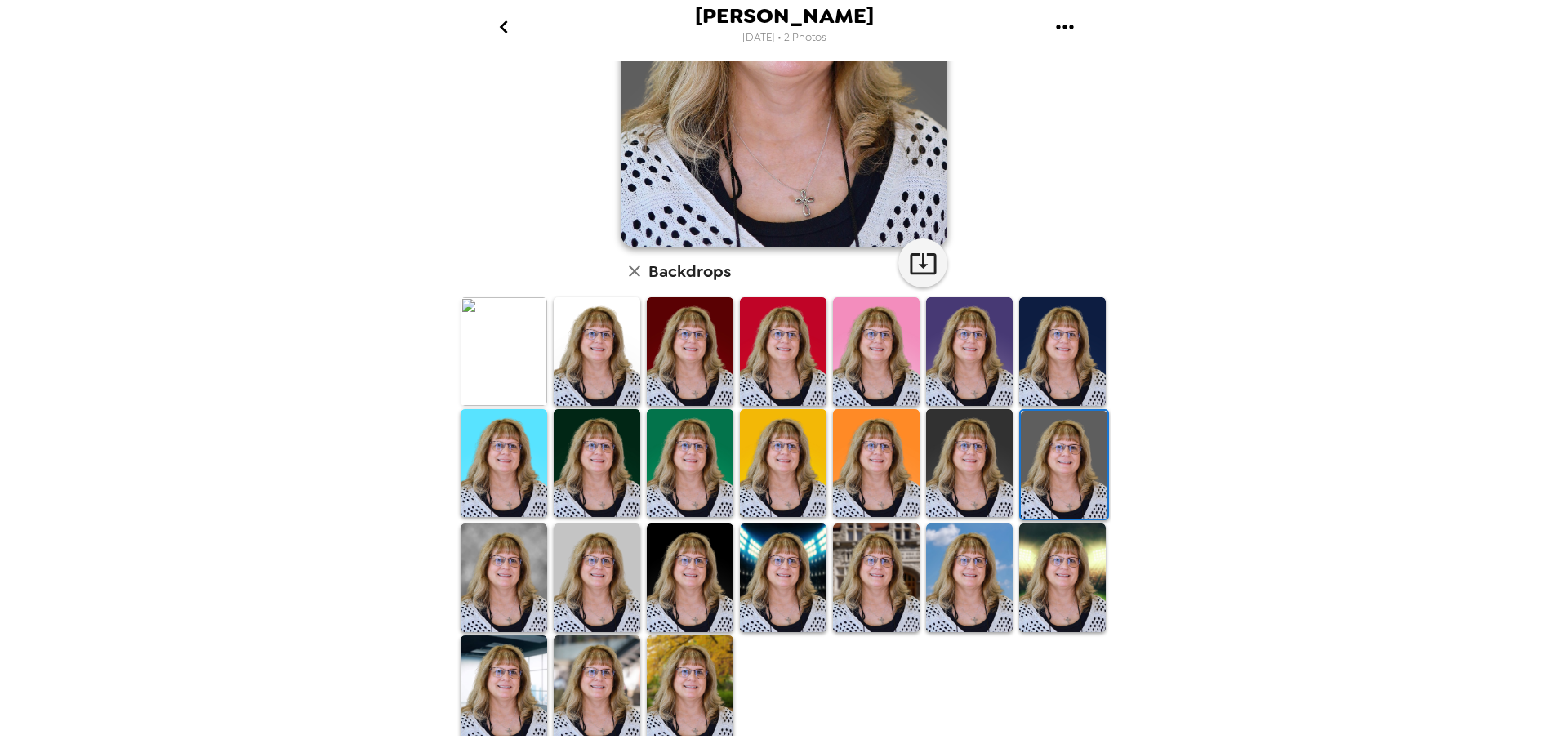
click at [506, 340] on img at bounding box center [504, 351] width 87 height 108
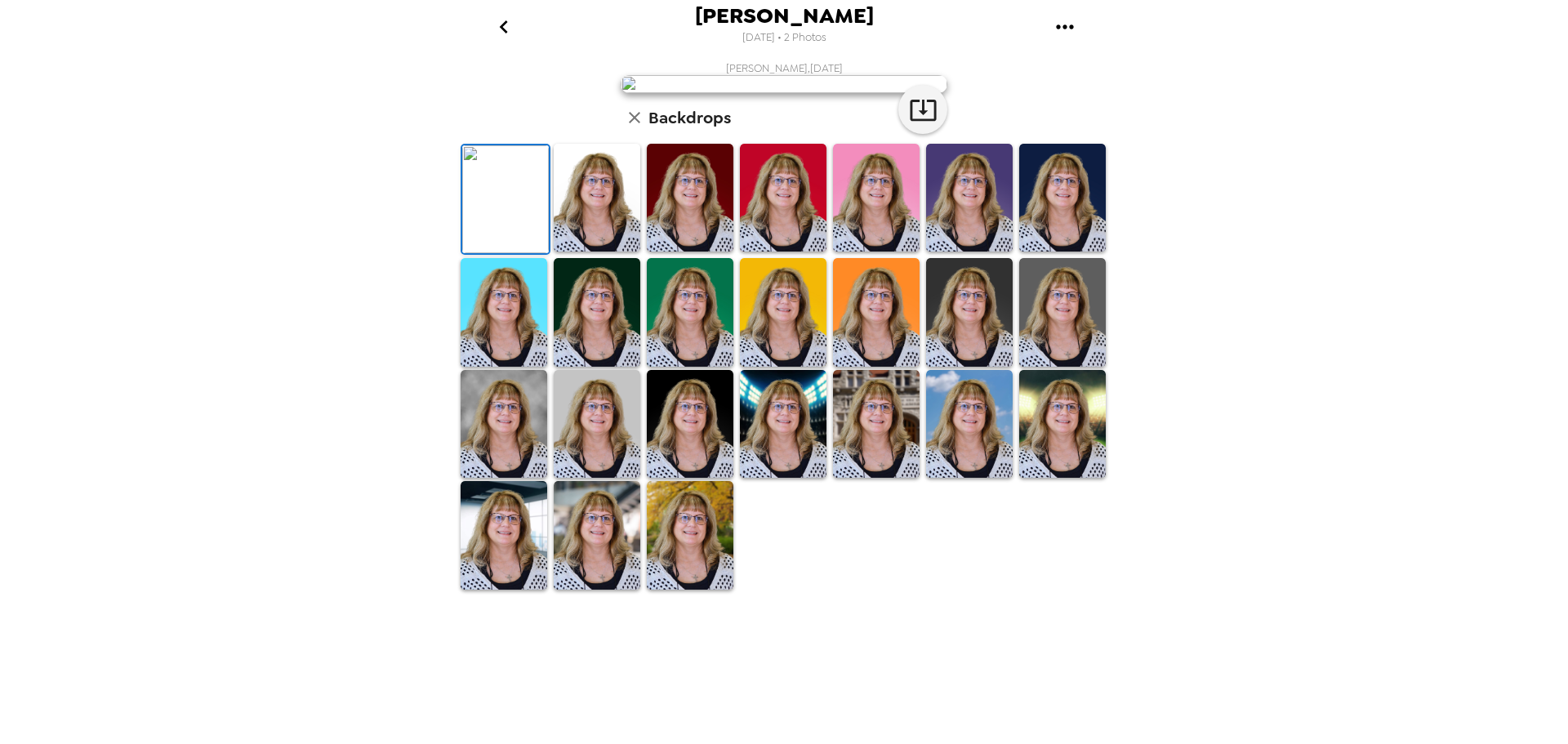
scroll to position [0, 0]
click at [920, 124] on icon "button" at bounding box center [923, 109] width 29 height 29
click at [514, 32] on icon "go back" at bounding box center [504, 27] width 26 height 26
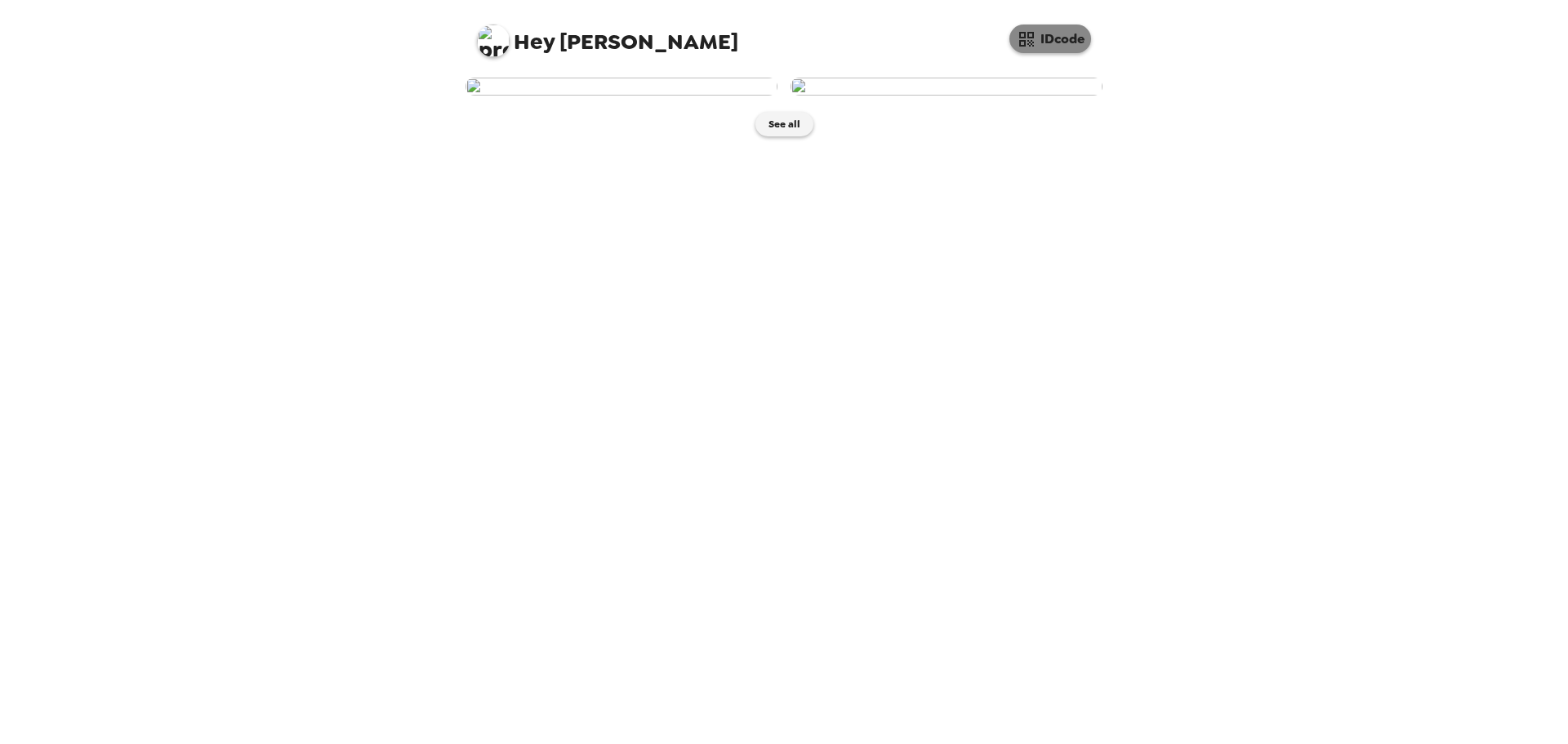
click at [1069, 40] on button "IDcode" at bounding box center [1050, 39] width 82 height 29
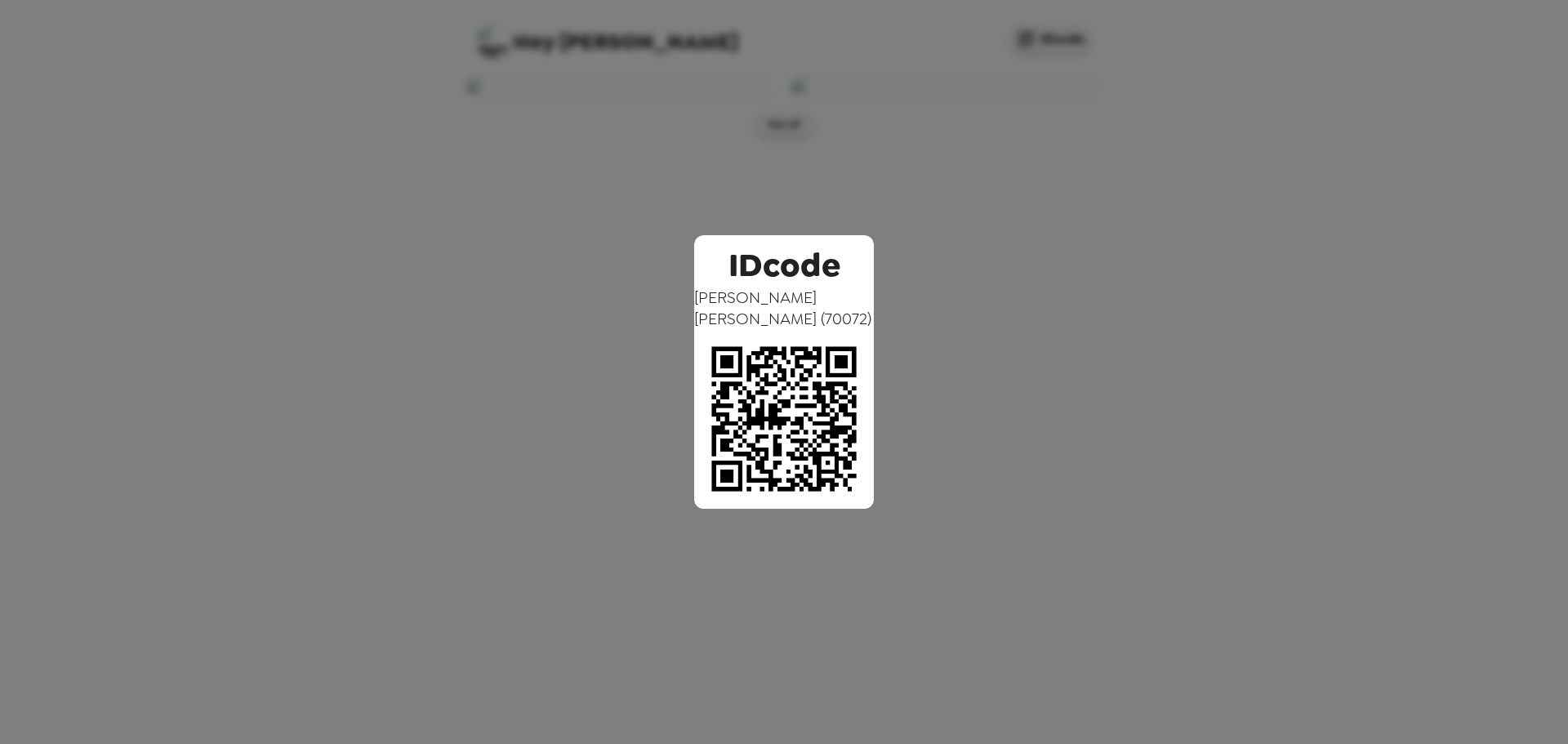
click at [743, 355] on img at bounding box center [784, 419] width 180 height 180
drag, startPoint x: 1144, startPoint y: 266, endPoint x: 1194, endPoint y: 276, distance: 51.0
click at [1177, 272] on div "IDcode [PERSON_NAME] ( 70072 )" at bounding box center [784, 372] width 1568 height 744
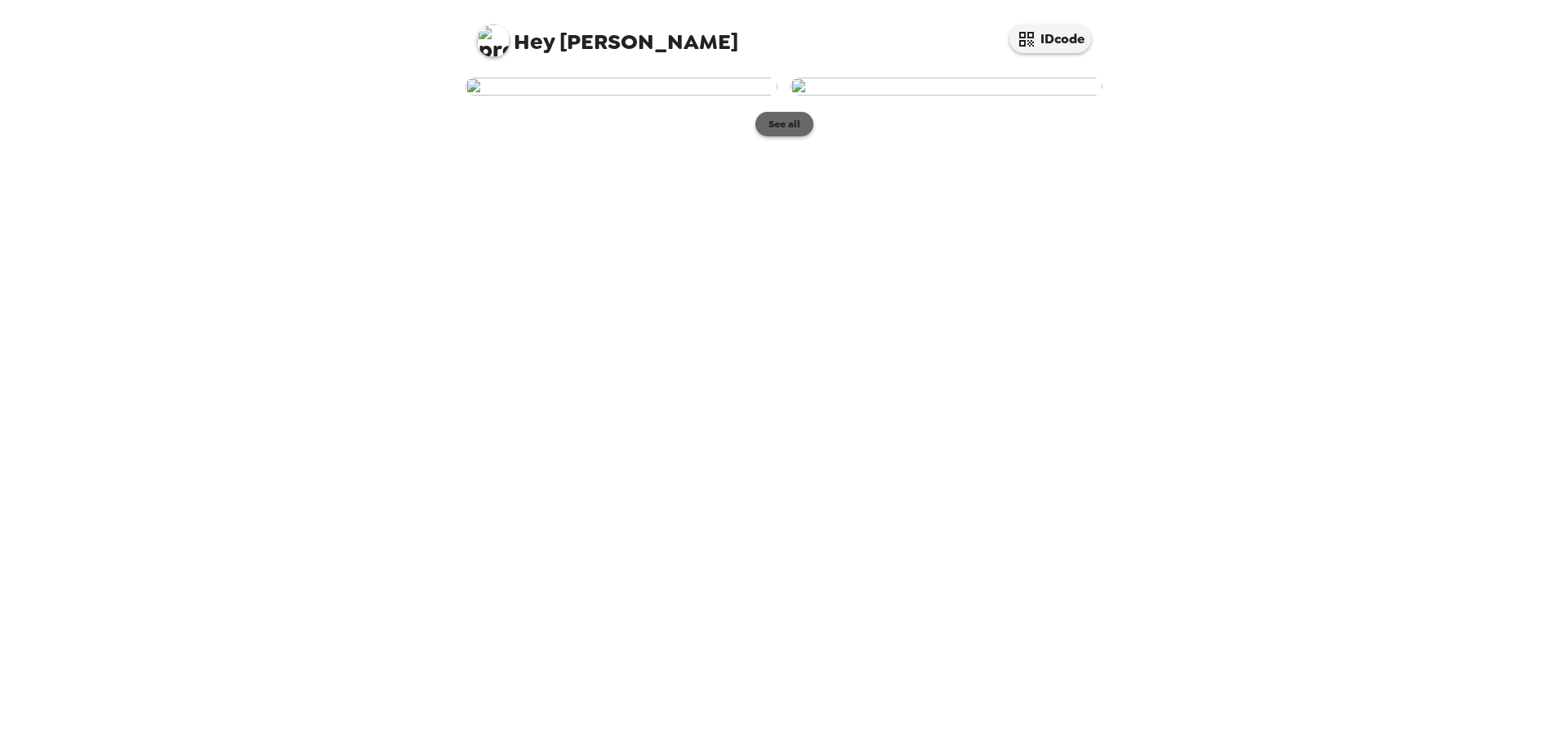
click at [782, 137] on button "See all" at bounding box center [784, 124] width 58 height 25
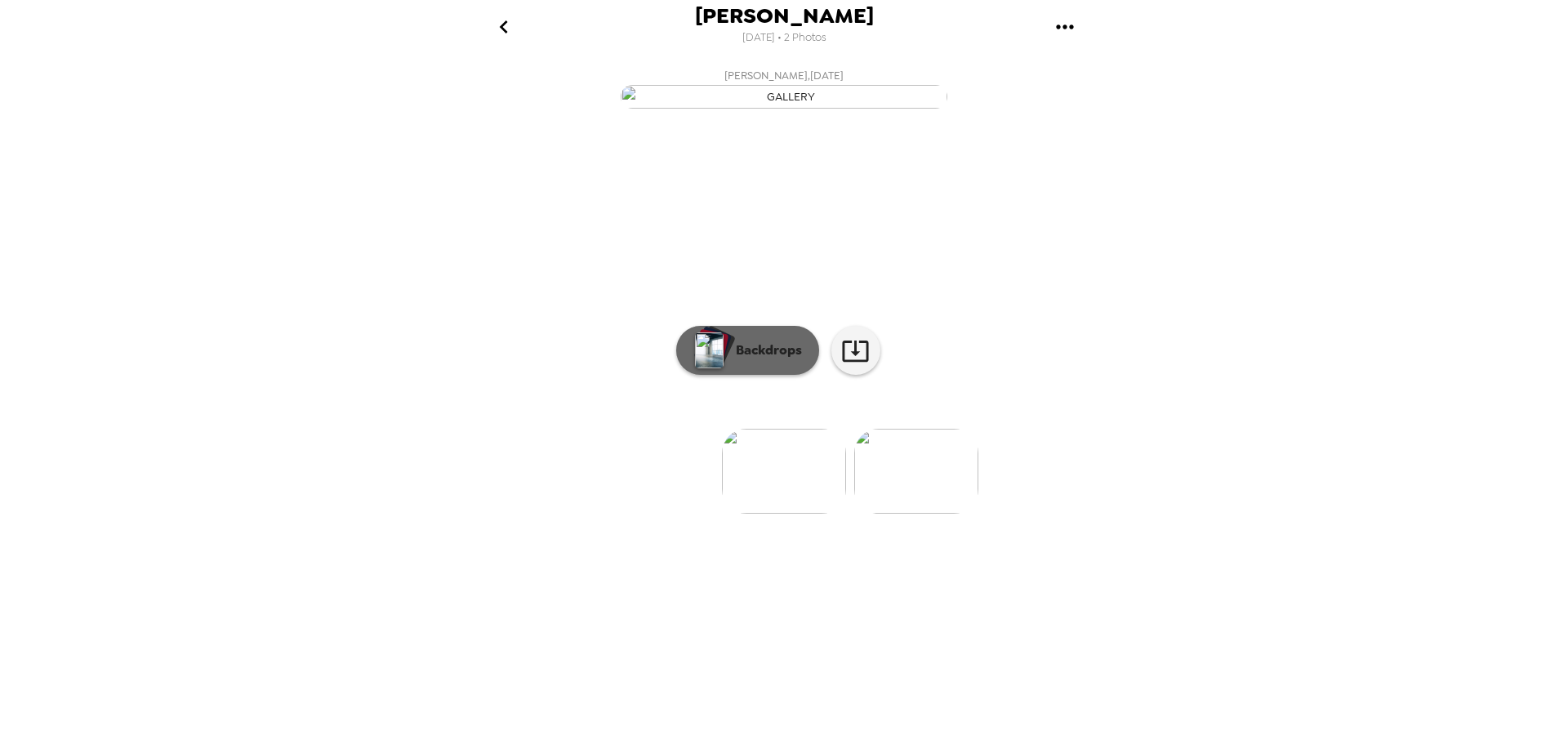
click at [778, 360] on p "Backdrops" at bounding box center [765, 351] width 74 height 20
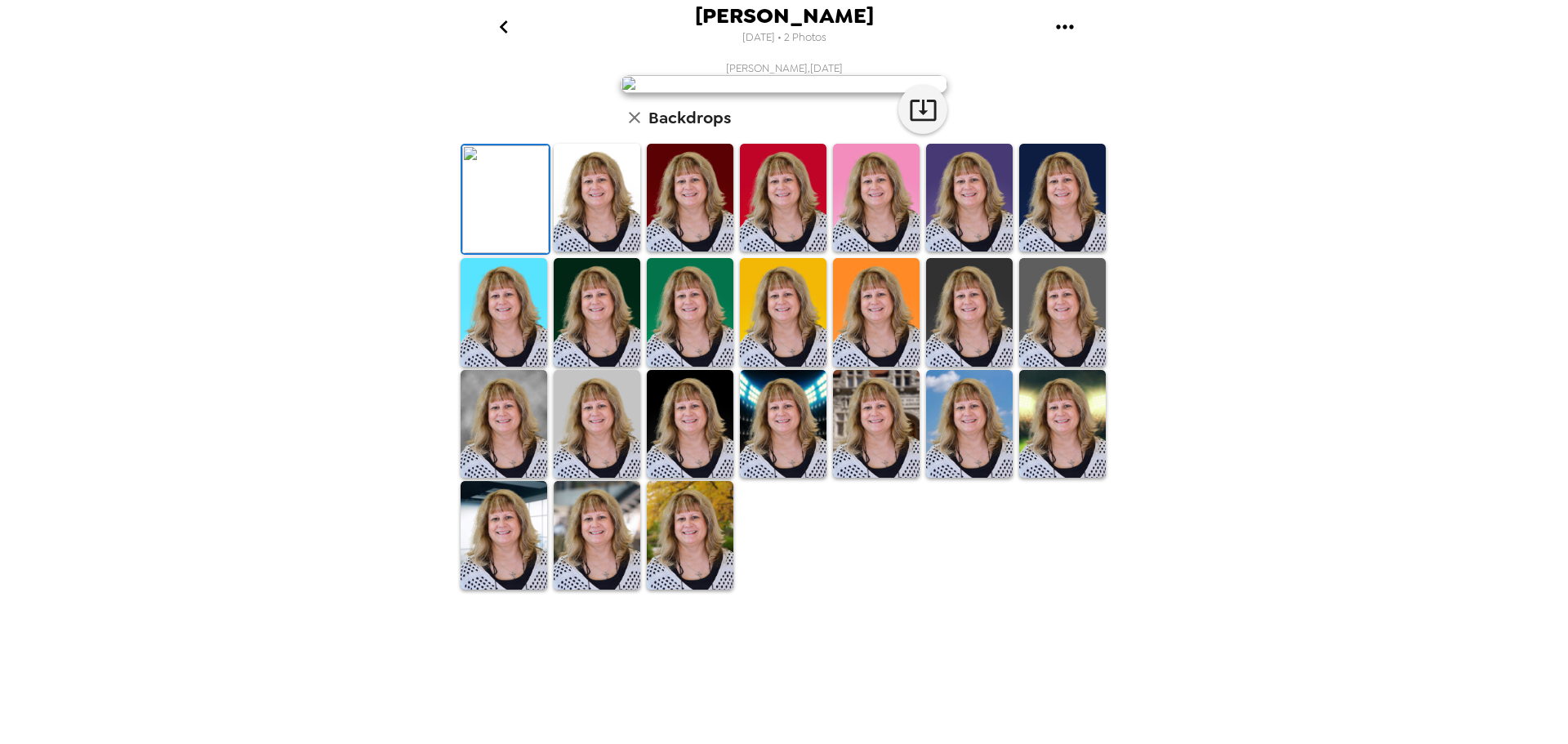
scroll to position [237, 0]
